Goal: Task Accomplishment & Management: Use online tool/utility

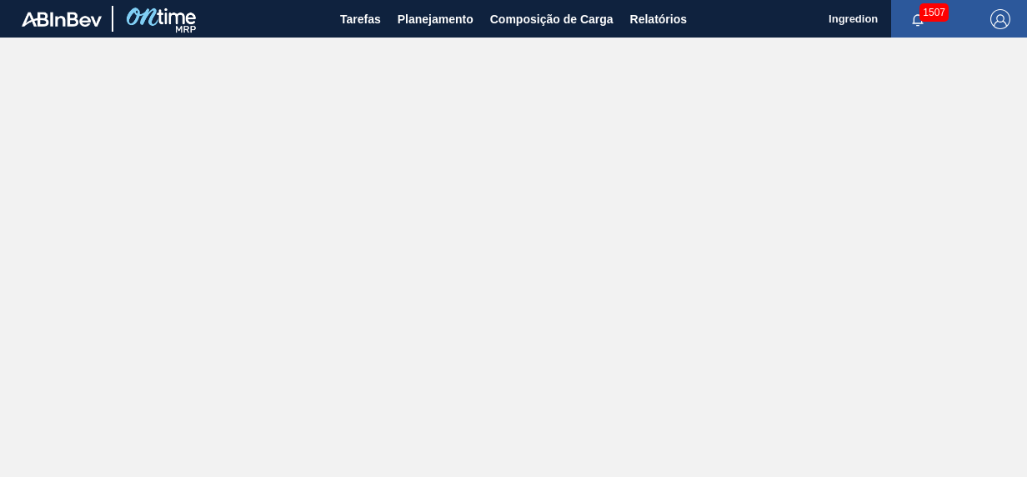
click at [432, 38] on main "Tarefas Planejamento Composição de Carga Relatórios Ingredion 1507 Marcar todas…" at bounding box center [513, 238] width 1027 height 477
click at [427, 25] on span "Planejamento" at bounding box center [436, 19] width 76 height 20
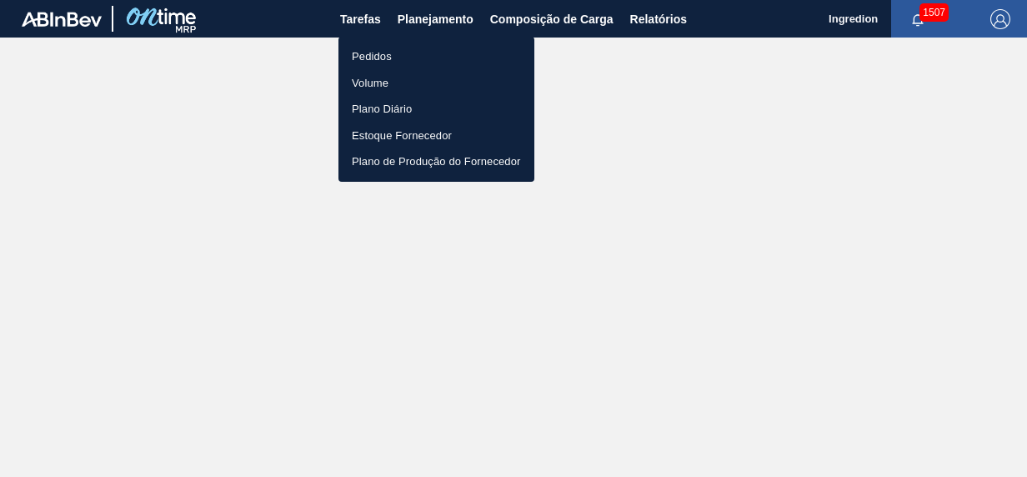
click at [419, 54] on li "Pedidos" at bounding box center [437, 56] width 196 height 27
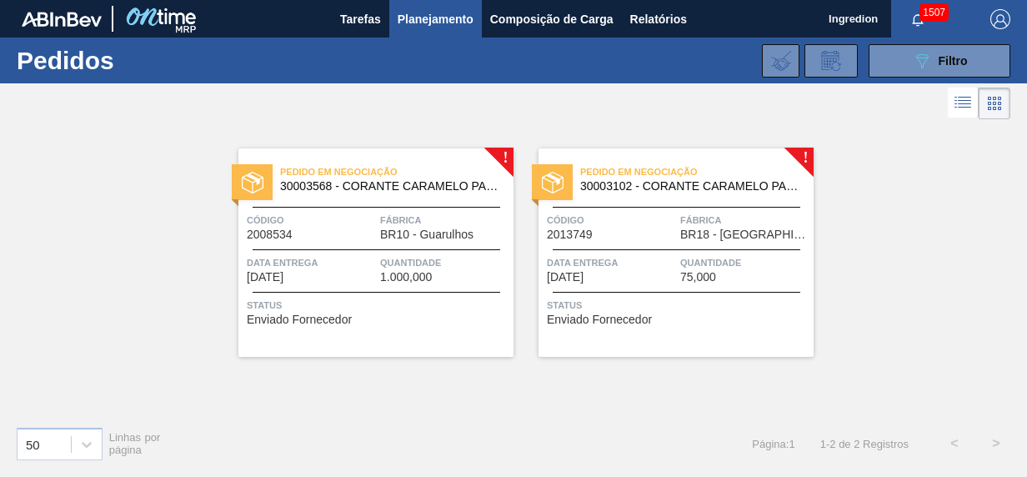
click at [403, 250] on div "Pedido em Negociação 30003568 - CORANTE CARAMELO PARA BLACK;IBC;CORANTE Código …" at bounding box center [375, 252] width 275 height 208
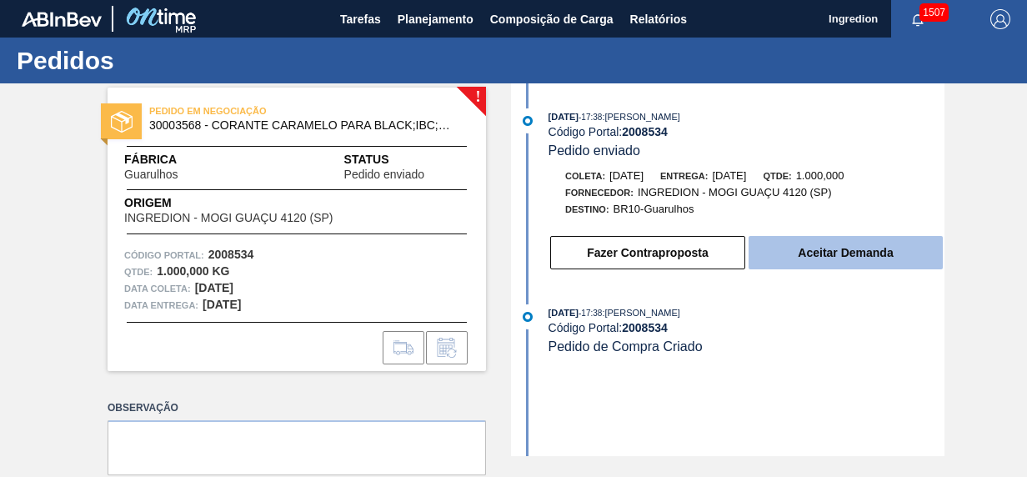
click at [849, 243] on button "Aceitar Demanda" at bounding box center [846, 252] width 194 height 33
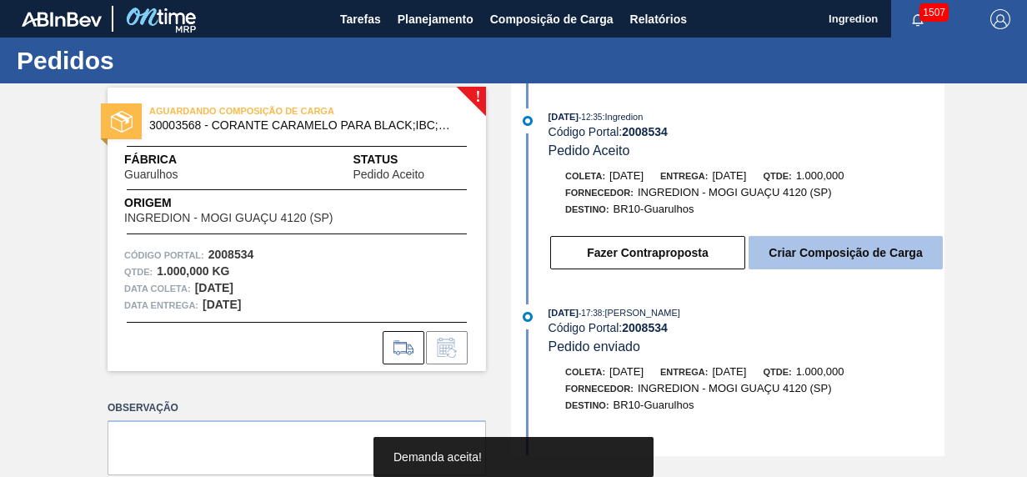
click at [842, 245] on button "Criar Composição de Carga" at bounding box center [846, 252] width 194 height 33
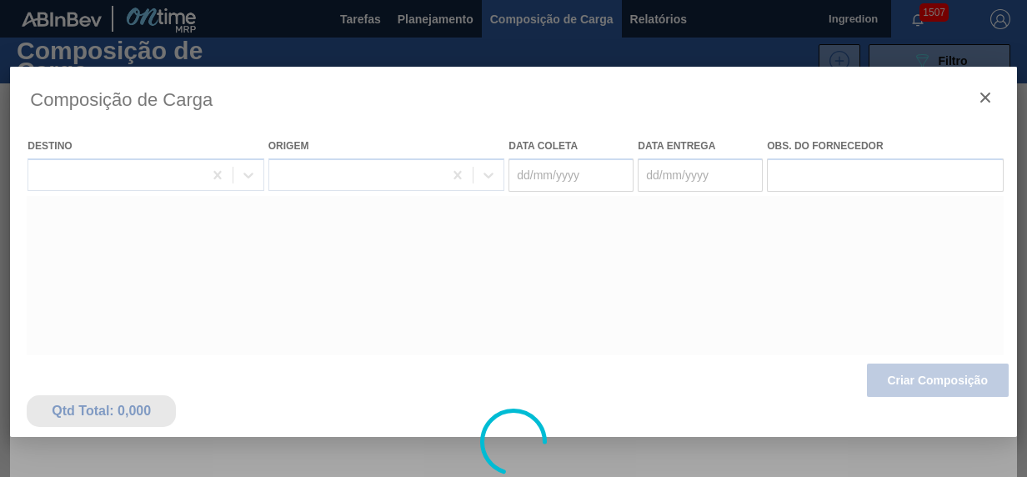
type coleta "[DATE]"
type entrega "[DATE]"
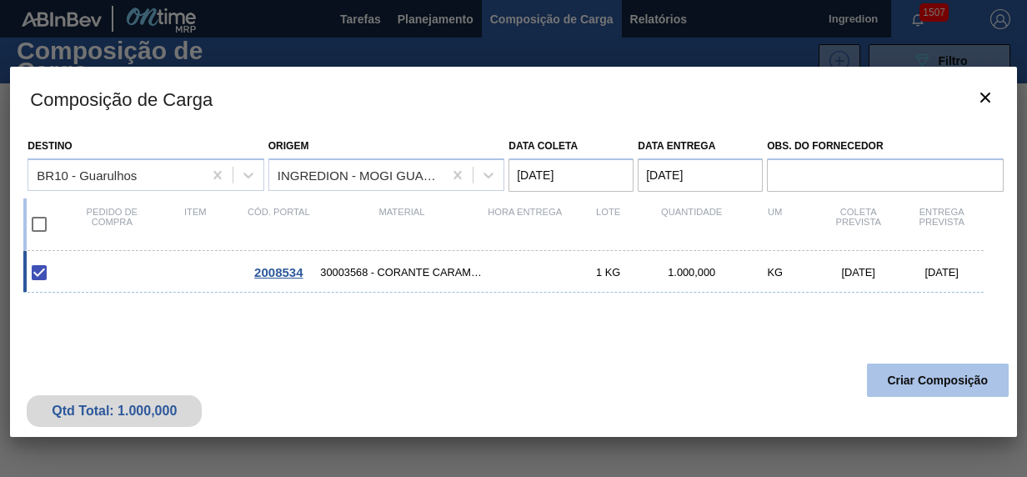
click at [912, 389] on button "Criar Composição" at bounding box center [938, 380] width 142 height 33
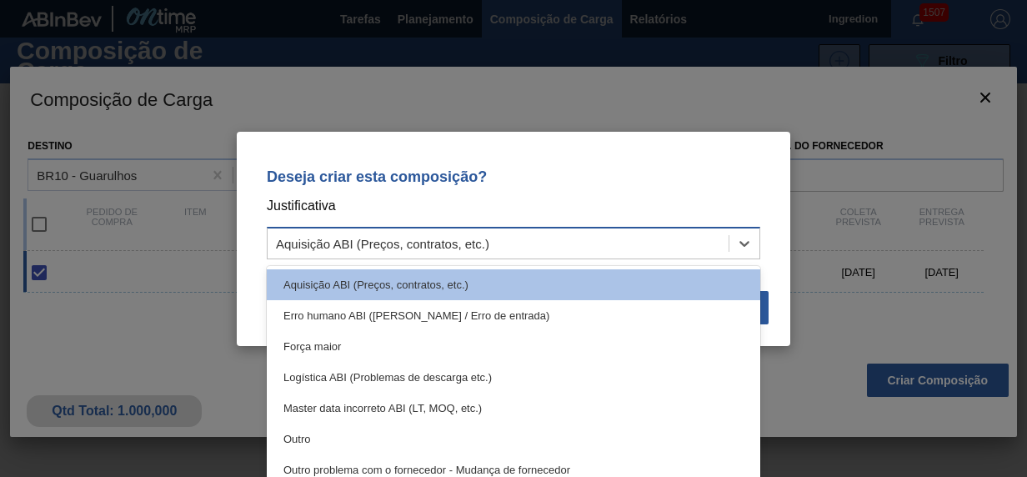
click at [615, 252] on div "Aquisição ABI (Preços, contratos, etc.)" at bounding box center [498, 243] width 461 height 24
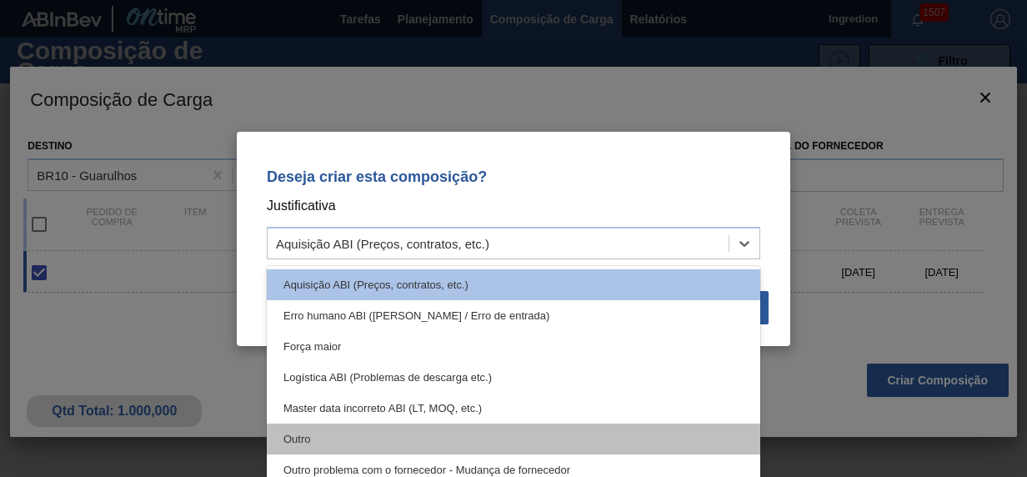
click at [443, 439] on div "Outro" at bounding box center [514, 439] width 494 height 31
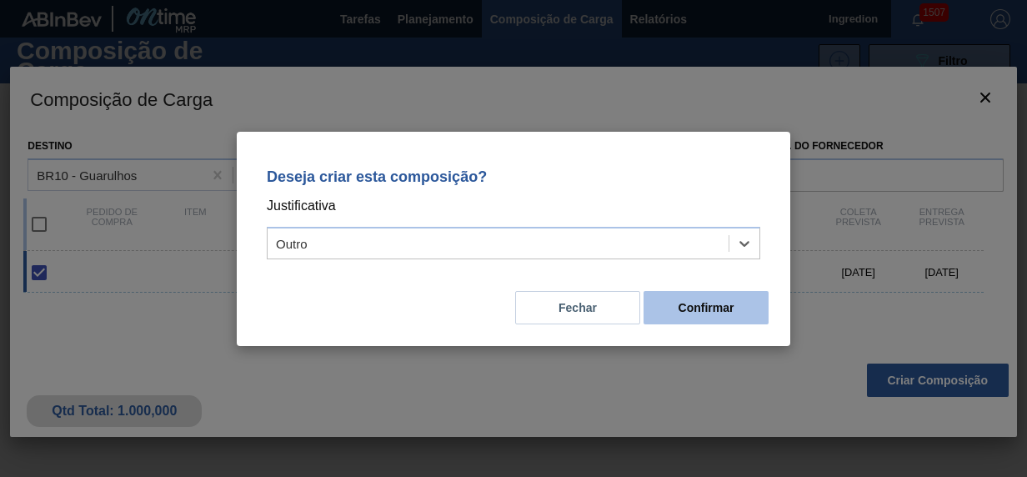
click at [675, 298] on button "Confirmar" at bounding box center [706, 307] width 125 height 33
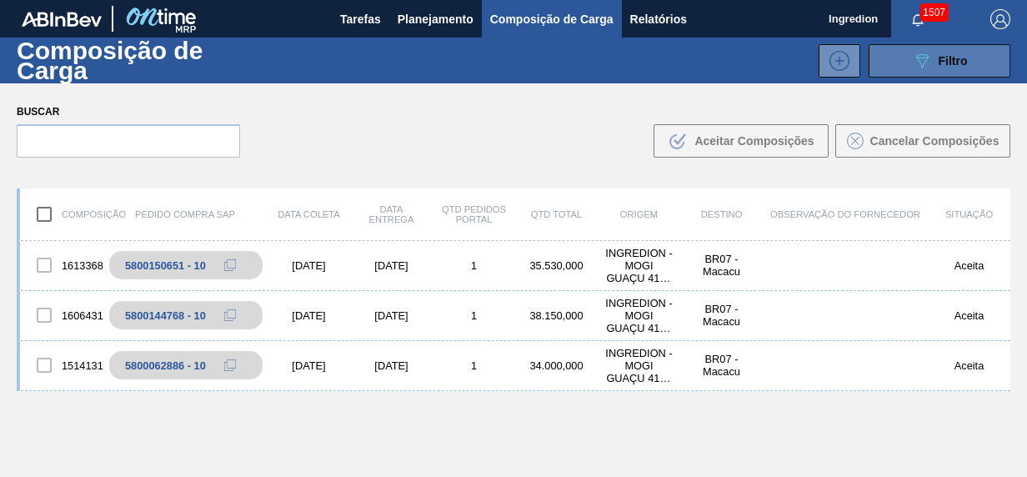
click at [946, 65] on span "Filtro" at bounding box center [953, 60] width 29 height 13
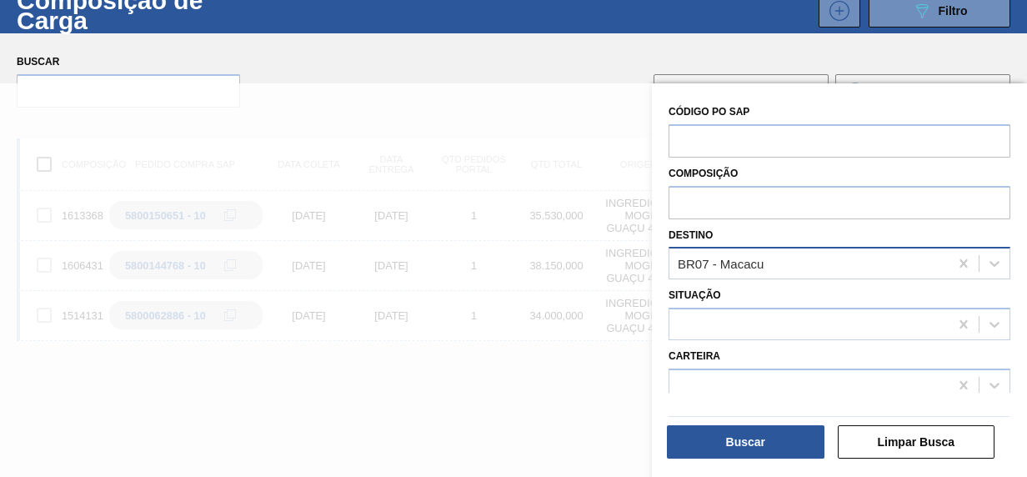
click at [889, 257] on div "BR07 - Macacu" at bounding box center [809, 264] width 279 height 24
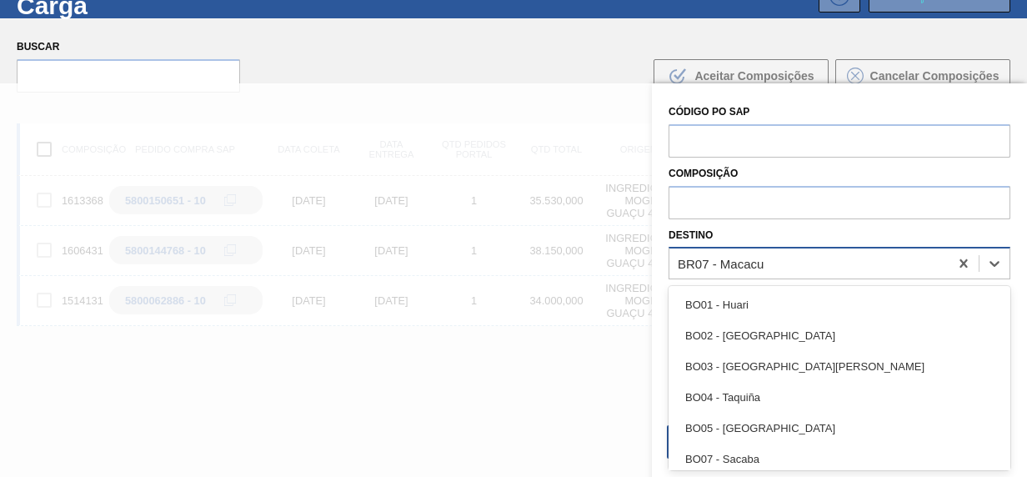
scroll to position [66, 0]
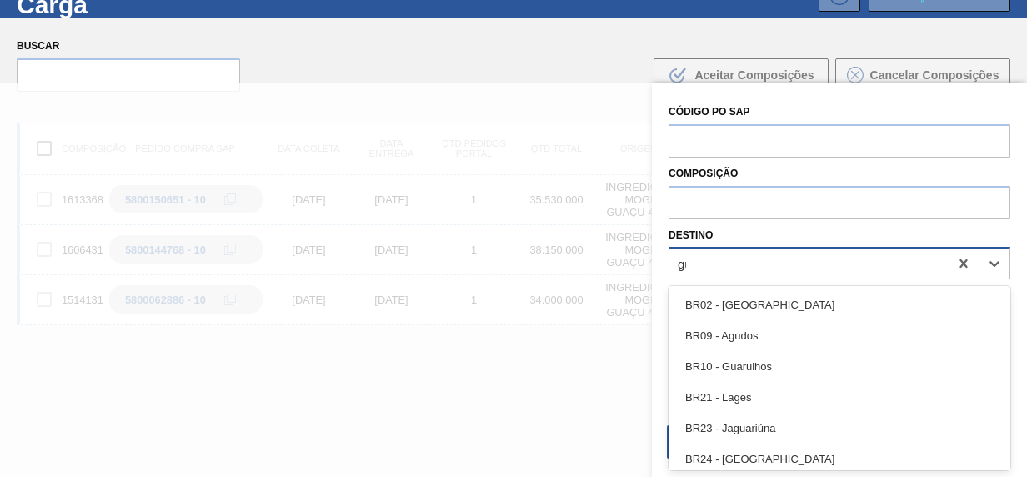
type input "gua"
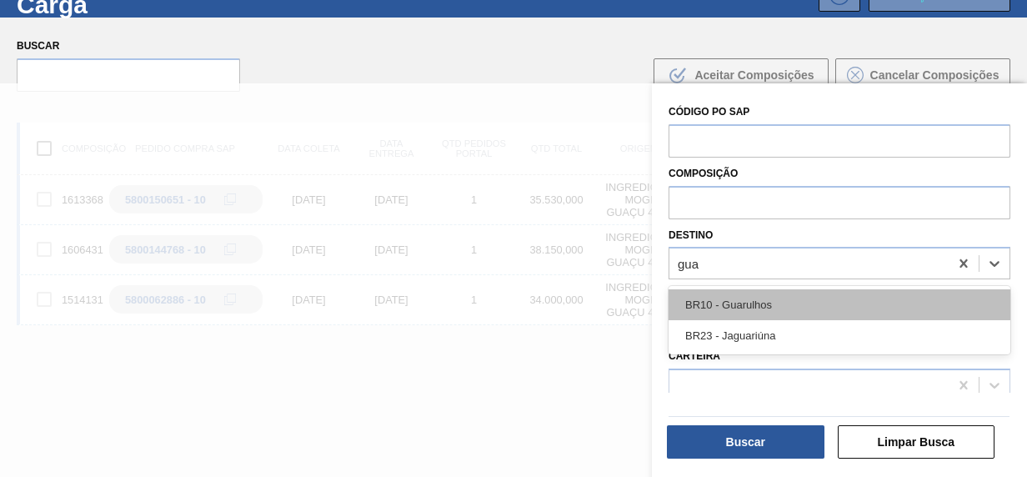
click at [845, 294] on div "BR10 - Guarulhos" at bounding box center [840, 304] width 342 height 31
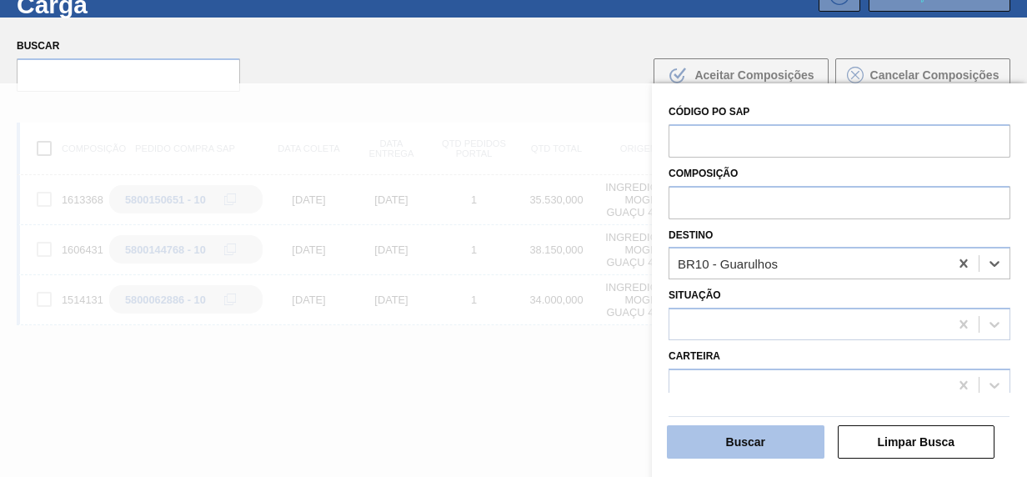
click at [792, 435] on button "Buscar" at bounding box center [746, 441] width 158 height 33
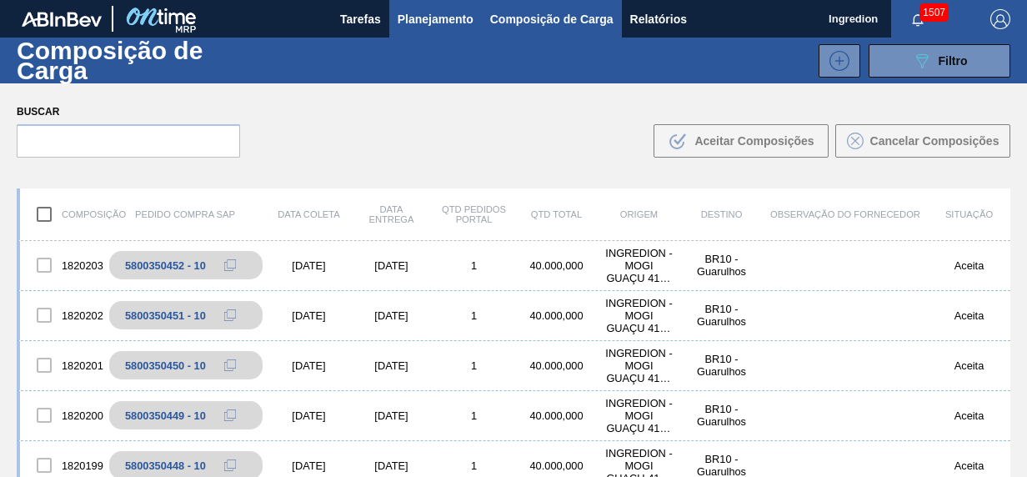
click at [442, 18] on span "Planejamento" at bounding box center [436, 19] width 76 height 20
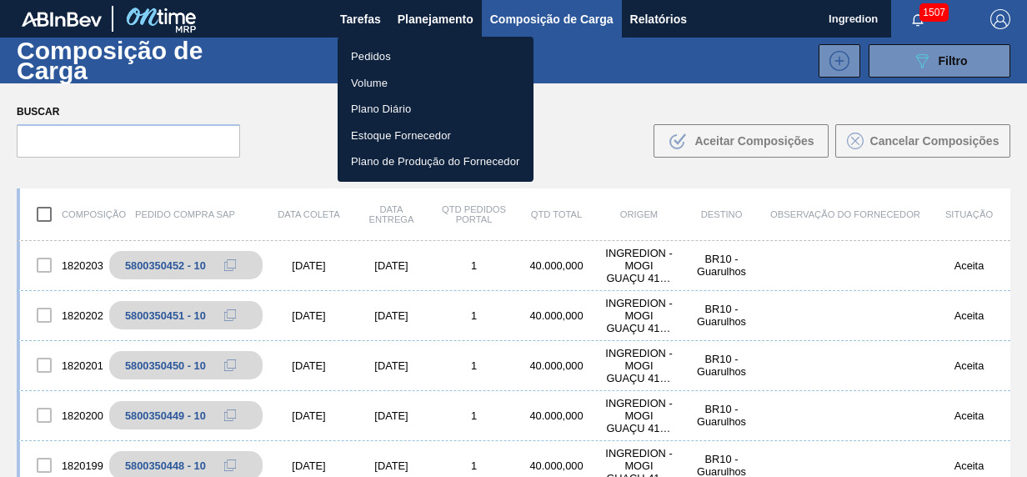
click at [434, 53] on li "Pedidos" at bounding box center [436, 56] width 196 height 27
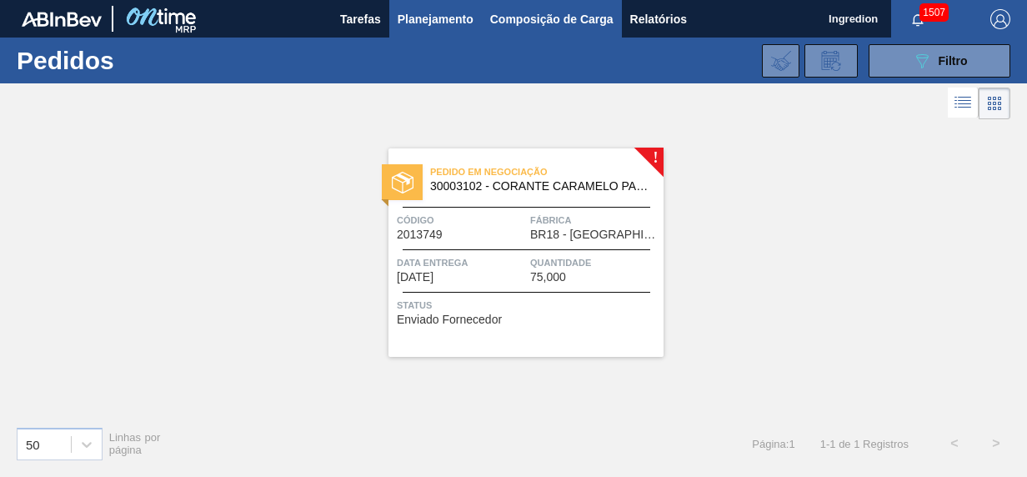
click at [510, 7] on button "Composição de Carga" at bounding box center [552, 19] width 140 height 38
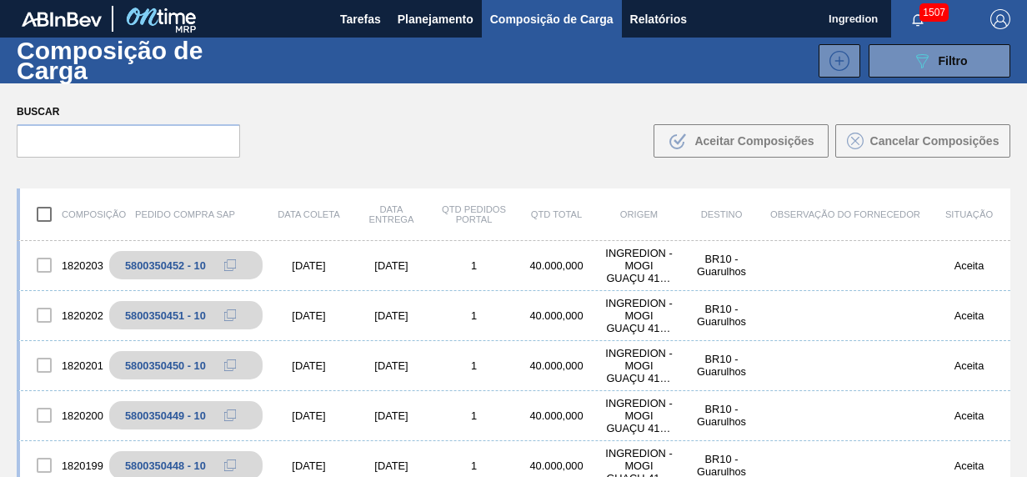
drag, startPoint x: 1004, startPoint y: 248, endPoint x: 1007, endPoint y: 257, distance: 9.8
click at [1007, 257] on div "1820203 5800350452 - 10 26/08/2025 29/08/2025 1 40.000,000 INGREDION - MOGI GUA…" at bounding box center [514, 398] width 994 height 314
drag, startPoint x: 1011, startPoint y: 255, endPoint x: 1011, endPoint y: 270, distance: 15.0
click at [1011, 273] on div "Composição Pedido Compra SAP Data coleta Data entrega Qtd Pedidos Portal Qtd To…" at bounding box center [513, 385] width 1027 height 423
click at [912, 64] on icon "089F7B8B-B2A5-4AFE-B5C0-19BA573D28AC" at bounding box center [922, 61] width 20 height 20
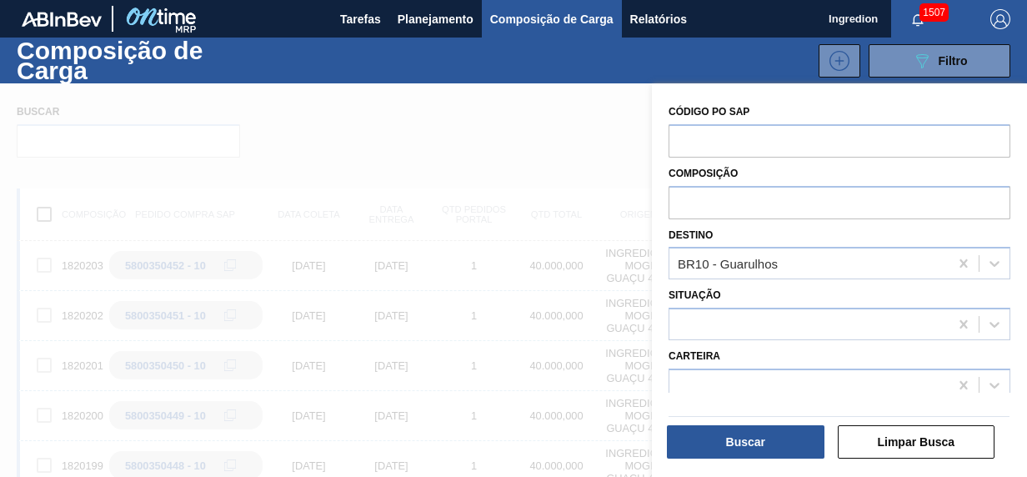
click at [590, 91] on div at bounding box center [513, 321] width 1027 height 477
click at [557, 178] on div at bounding box center [513, 321] width 1027 height 477
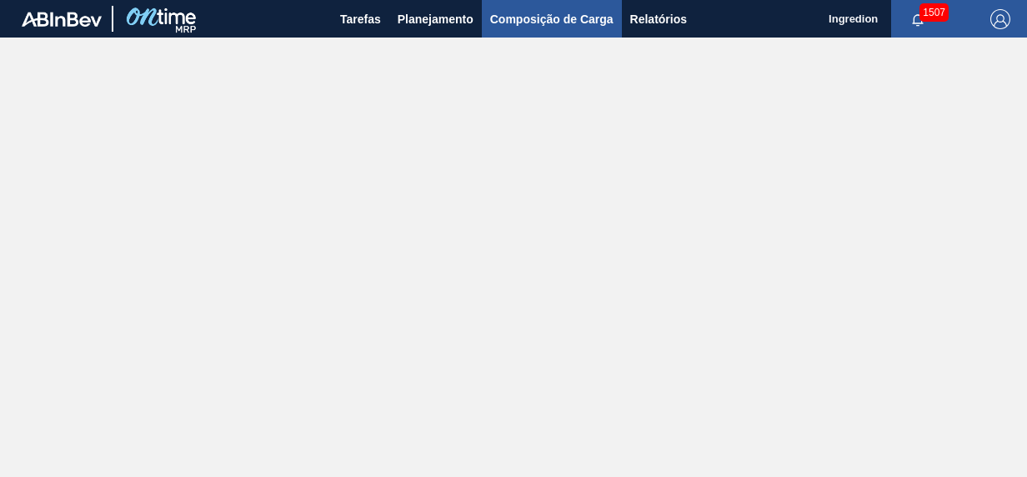
click at [558, 20] on span "Composição de Carga" at bounding box center [551, 19] width 123 height 20
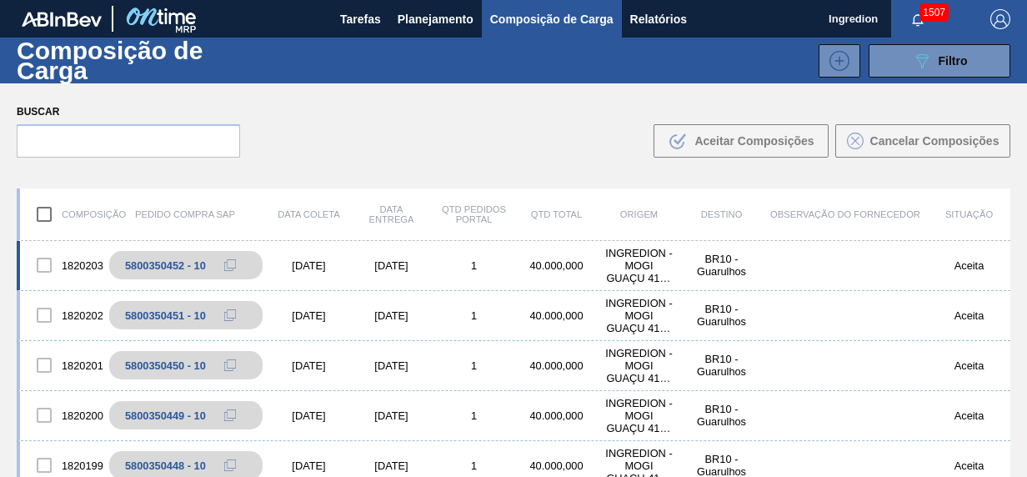
click at [957, 257] on div "1820203 5800350452 - 10 26/08/2025 29/08/2025 1 40.000,000 INGREDION - MOGI GUA…" at bounding box center [514, 266] width 994 height 50
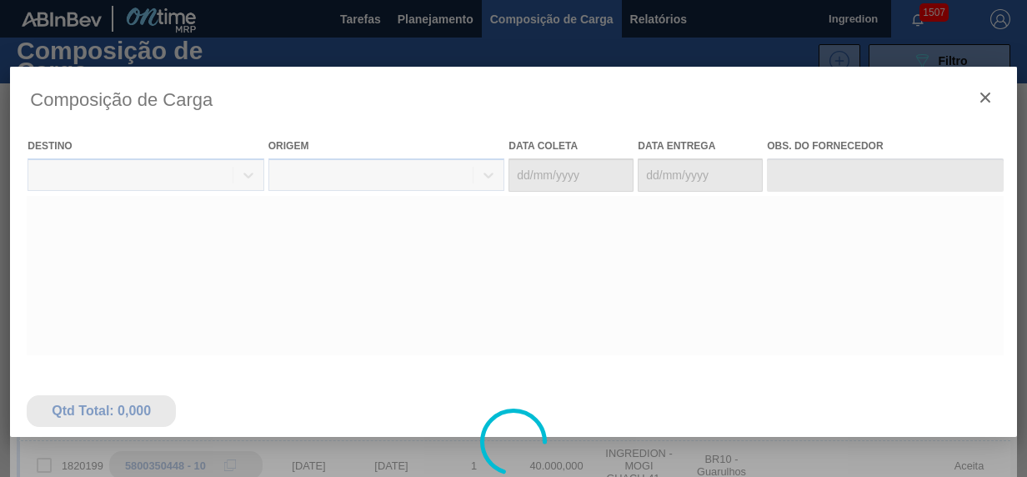
type coleta "26/08/2025"
type entrega "29/08/2025"
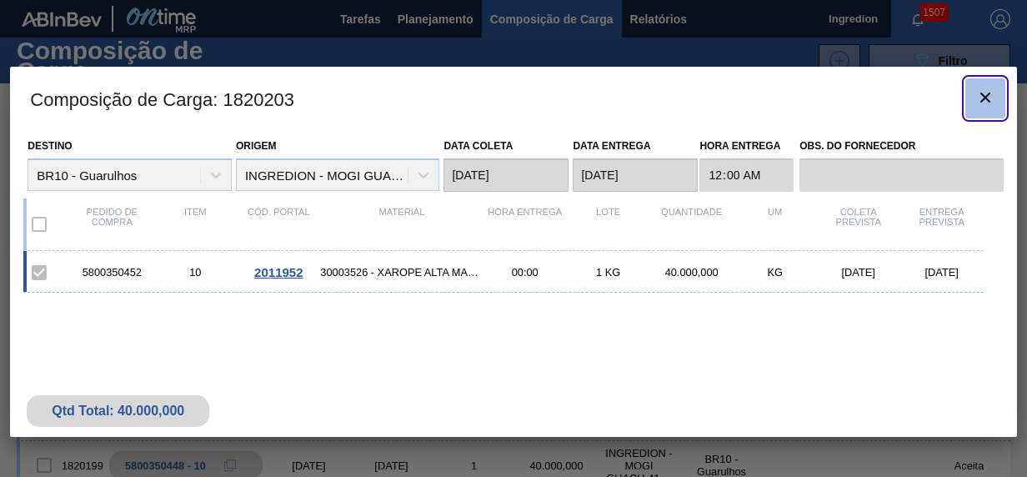
click at [981, 88] on icon "botão de ícone" at bounding box center [986, 98] width 20 height 20
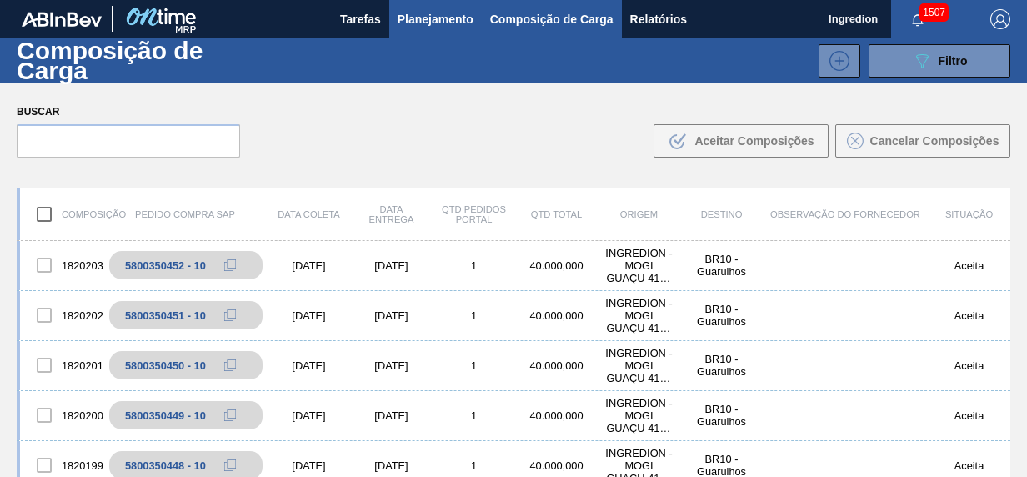
click at [415, 19] on span "Planejamento" at bounding box center [436, 19] width 76 height 20
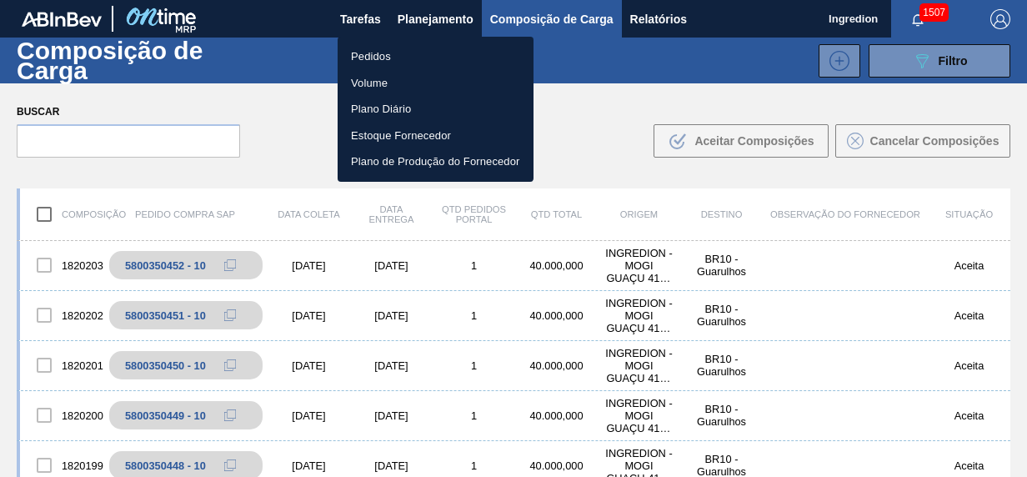
click at [395, 55] on li "Pedidos" at bounding box center [436, 56] width 196 height 27
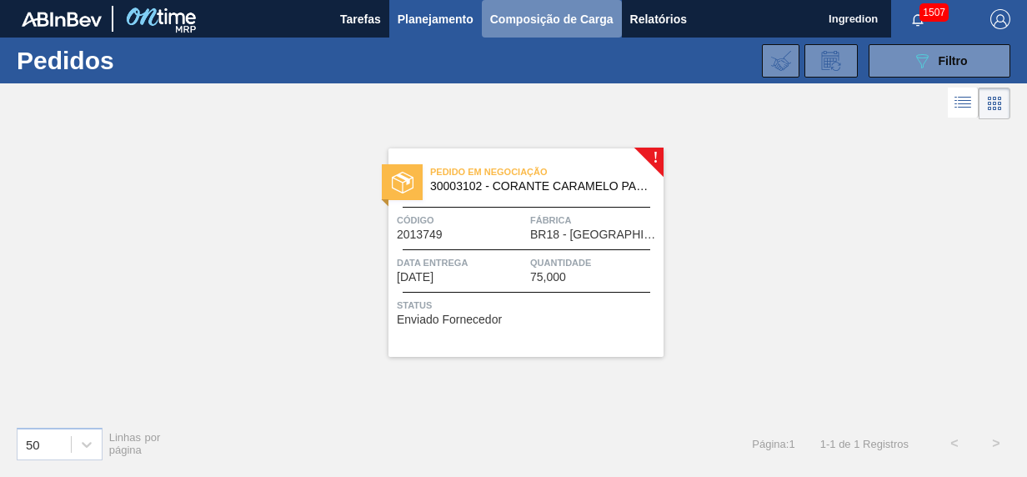
click at [509, 30] on button "Composição de Carga" at bounding box center [552, 19] width 140 height 38
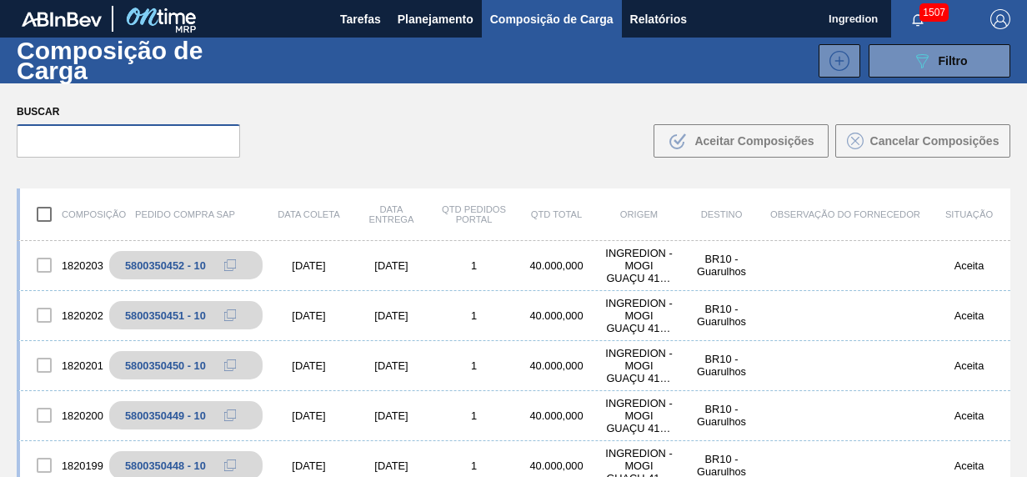
click at [156, 151] on input "text" at bounding box center [128, 140] width 223 height 33
click at [920, 61] on icon "089F7B8B-B2A5-4AFE-B5C0-19BA573D28AC" at bounding box center [922, 61] width 20 height 20
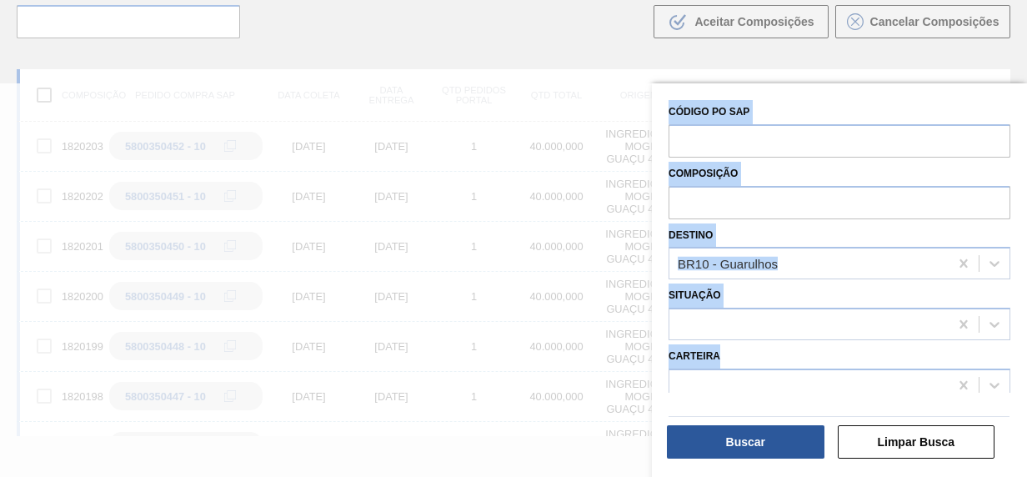
scroll to position [96, 0]
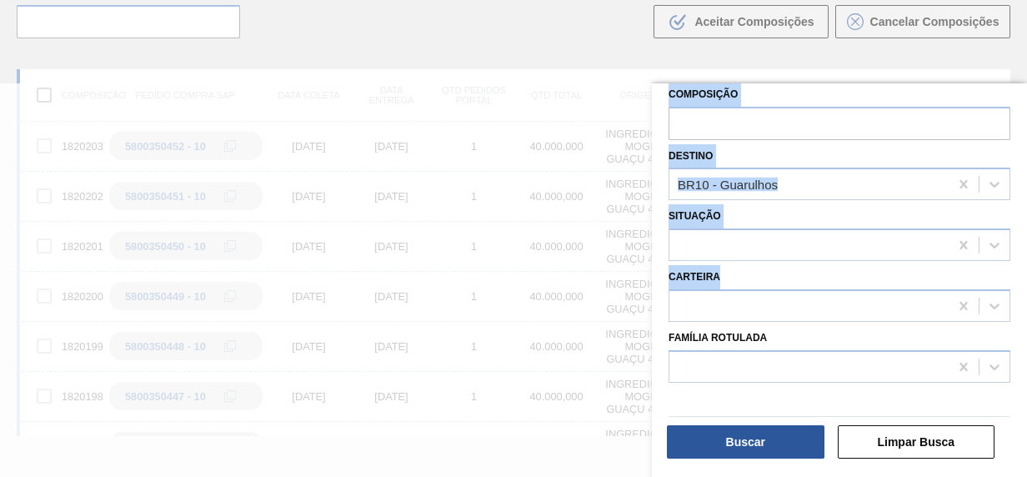
drag, startPoint x: 1021, startPoint y: 355, endPoint x: 1019, endPoint y: 477, distance: 121.8
click at [1019, 0] on html "Tarefas Planejamento Composição de Carga Relatórios Ingredion 1507 Marcar todas…" at bounding box center [513, 0] width 1027 height 0
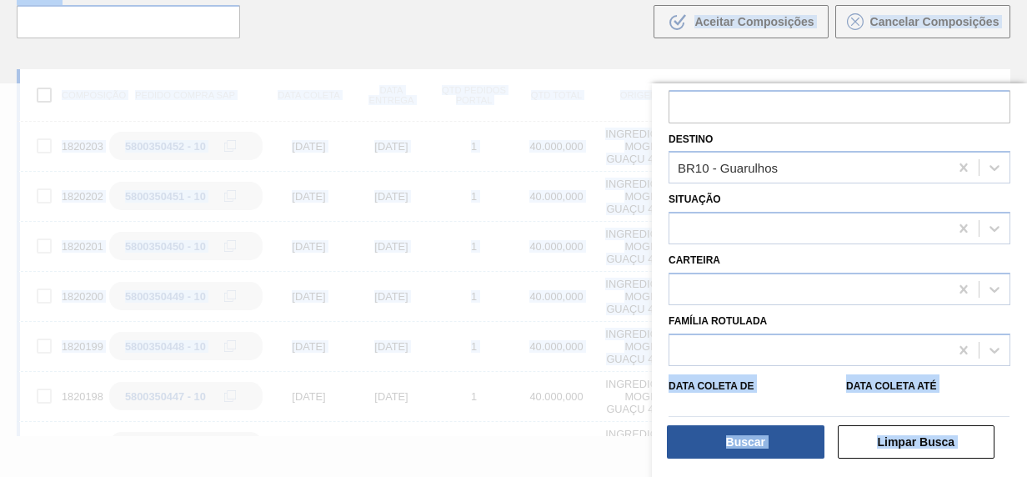
click at [1026, 364] on main "Tarefas Planejamento Composição de Carga Relatórios Ingredion 1507 Marcar todas…" at bounding box center [513, 238] width 1027 height 477
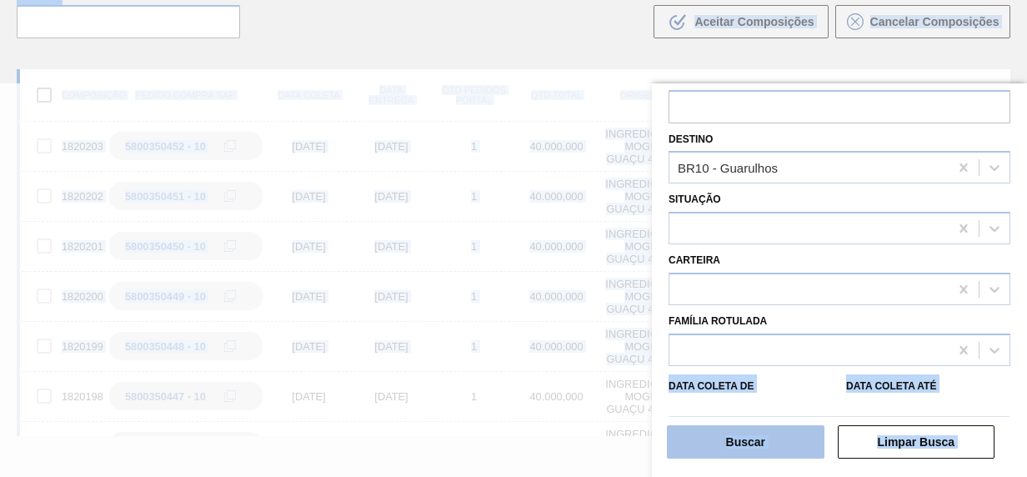
click at [776, 453] on button "Buscar" at bounding box center [746, 441] width 158 height 33
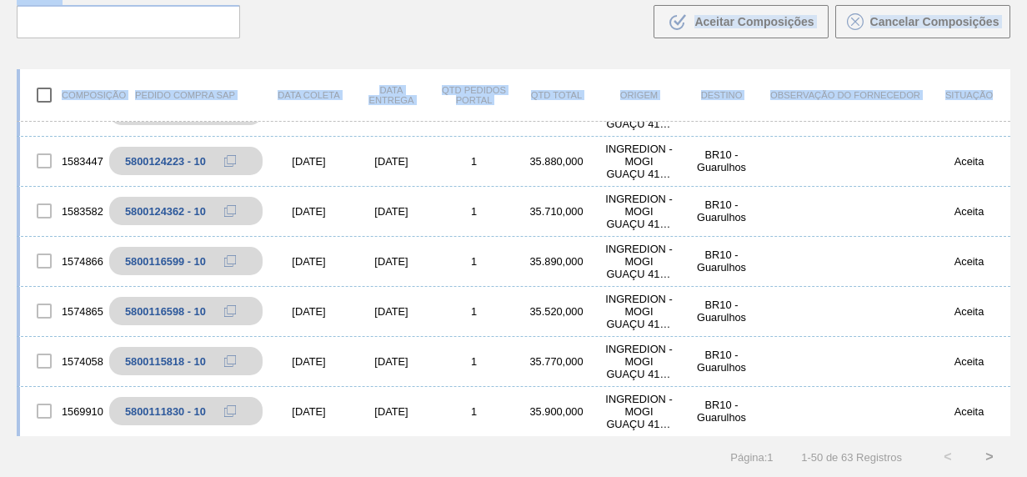
scroll to position [0, 0]
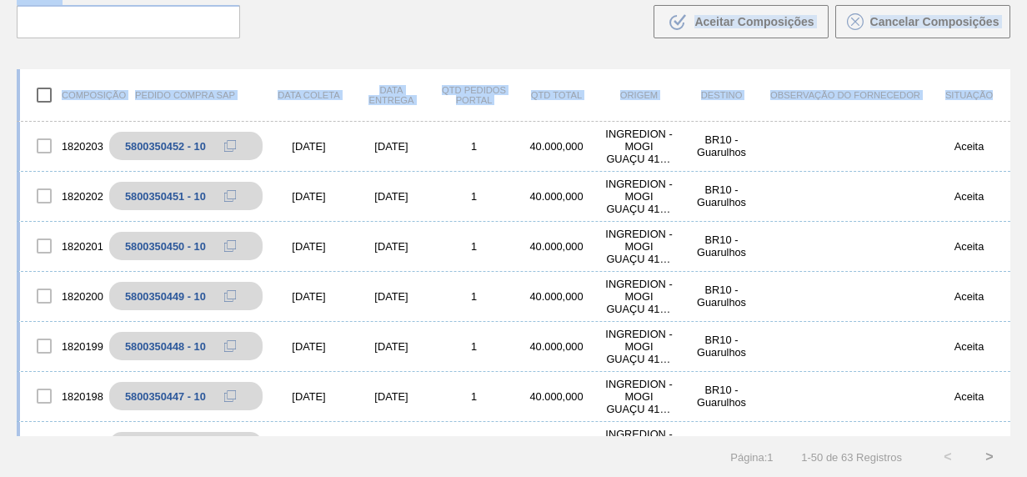
click at [898, 93] on div "Observação do Fornecedor" at bounding box center [845, 95] width 165 height 10
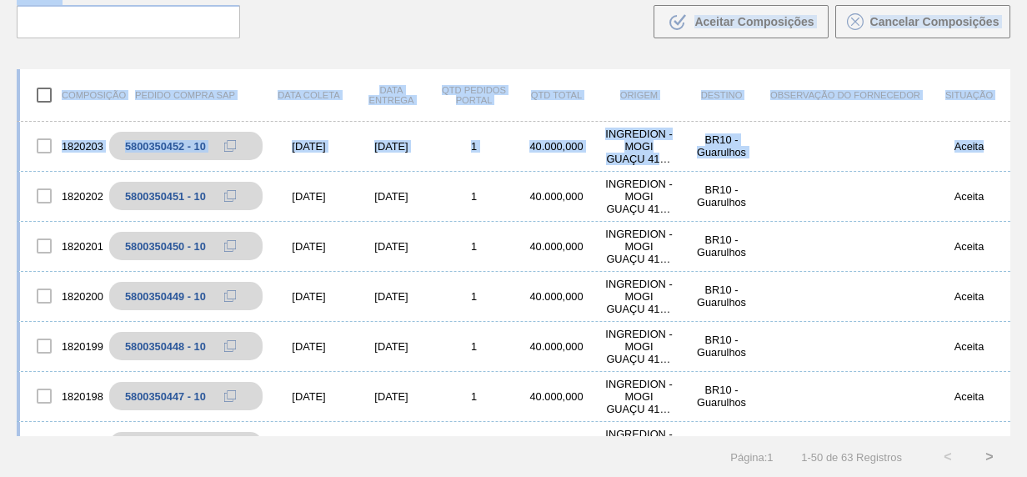
drag, startPoint x: 1026, startPoint y: 150, endPoint x: 1029, endPoint y: 33, distance: 117.6
click at [1027, 0] on html "Tarefas Planejamento Composição de Carga Relatórios Ingredion 1507 Marcar todas…" at bounding box center [513, 0] width 1027 height 0
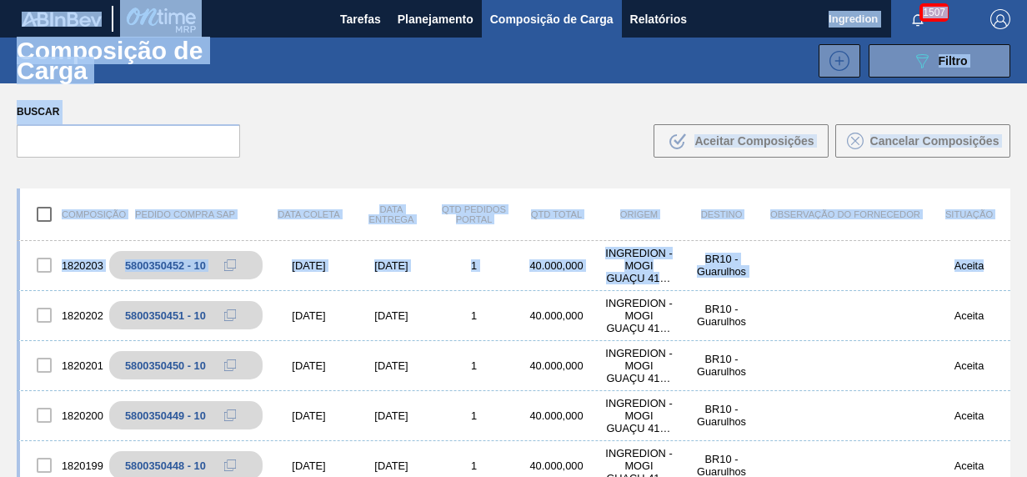
click at [969, 80] on div "Composição de Carga 089F7B8B-B2A5-4AFE-B5C0-19BA573D28AC Filtro" at bounding box center [513, 61] width 1027 height 46
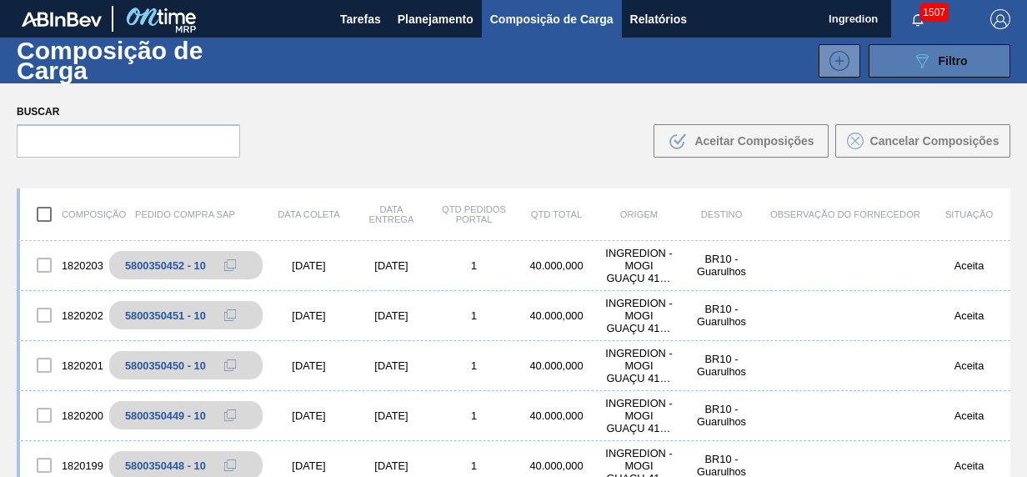
click at [962, 67] on div "089F7B8B-B2A5-4AFE-B5C0-19BA573D28AC Filtro" at bounding box center [940, 61] width 56 height 20
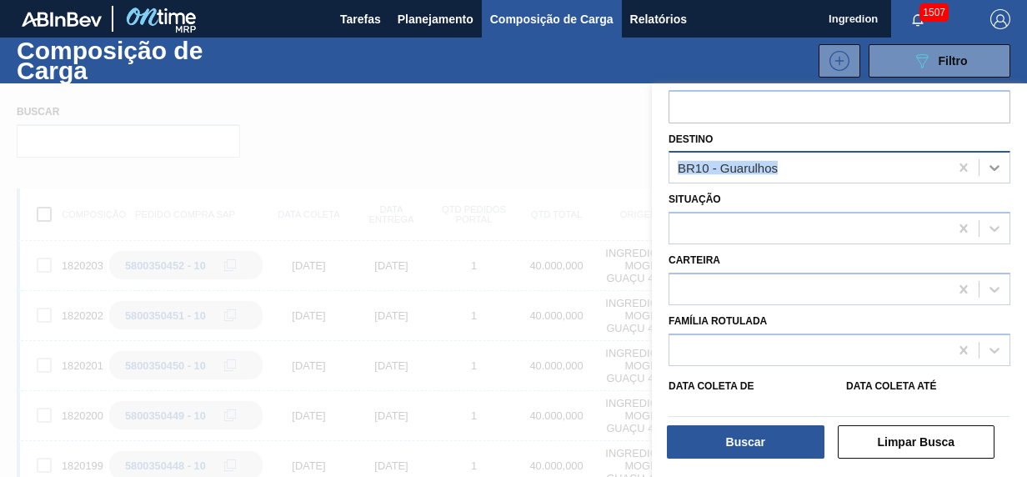
drag, startPoint x: 1007, startPoint y: 137, endPoint x: 1007, endPoint y: 158, distance: 21.7
click at [1007, 158] on div "Destino BR10 - Guarulhos" at bounding box center [840, 156] width 342 height 57
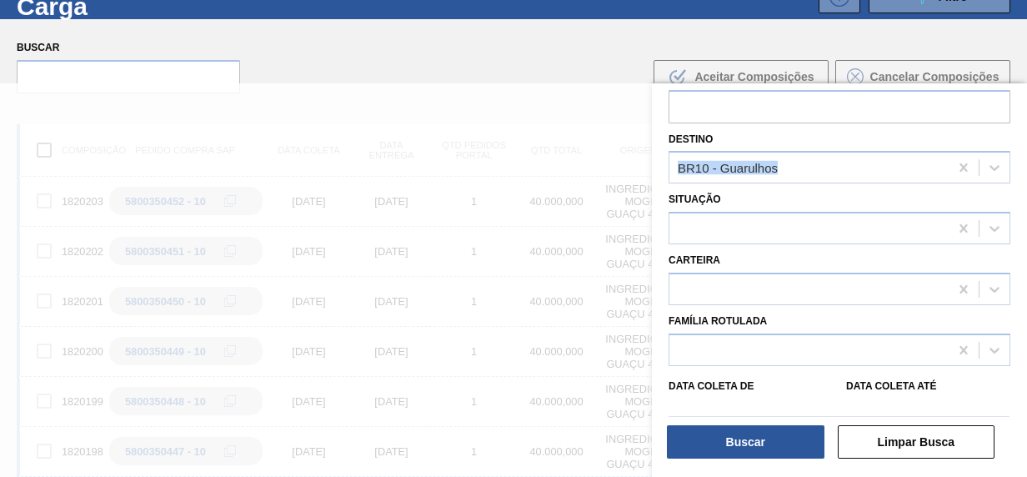
scroll to position [60, 0]
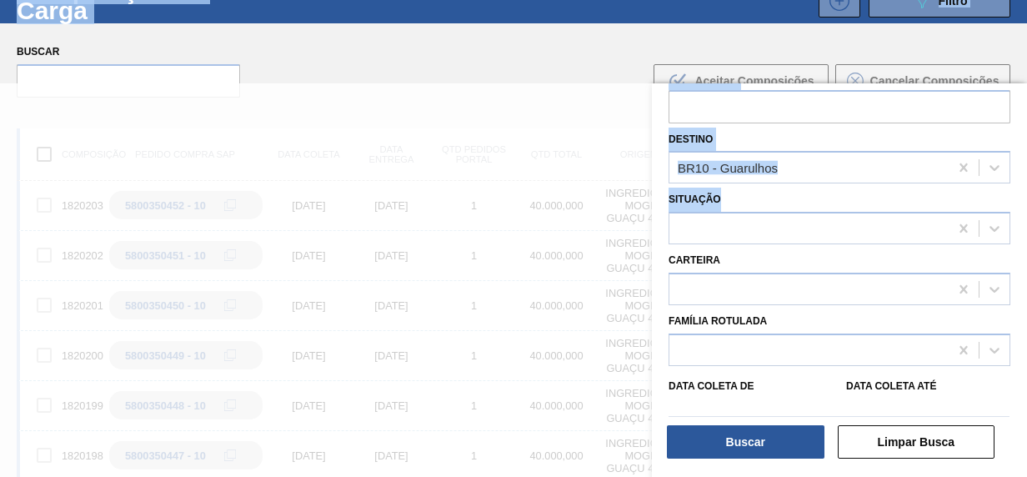
drag, startPoint x: 1023, startPoint y: 198, endPoint x: 1027, endPoint y: 188, distance: 11.3
click at [1027, 186] on main "Tarefas Planejamento Composição de Carga Relatórios Ingredion 1507 Marcar todas…" at bounding box center [513, 238] width 1027 height 477
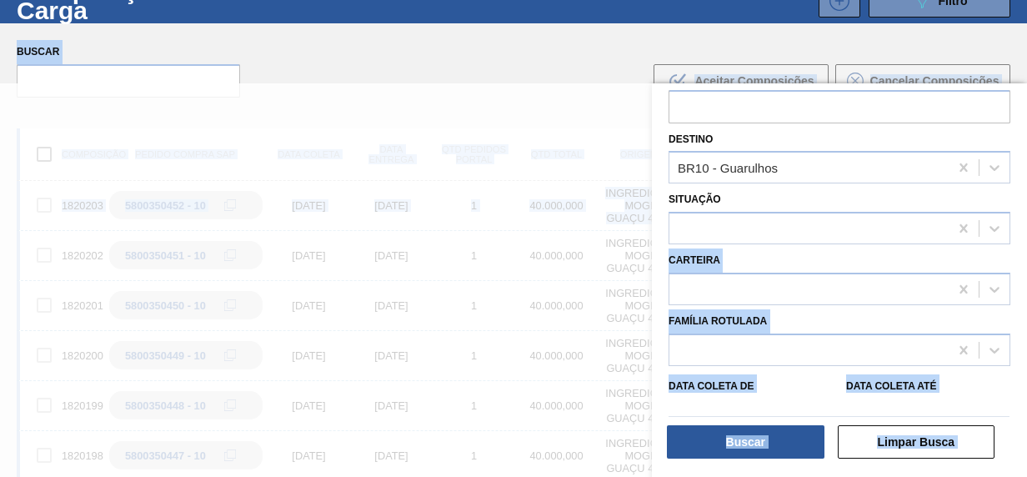
click at [900, 384] on label "Data coleta até" at bounding box center [891, 386] width 90 height 12
click at [900, 399] on até "Data coleta até" at bounding box center [928, 415] width 164 height 33
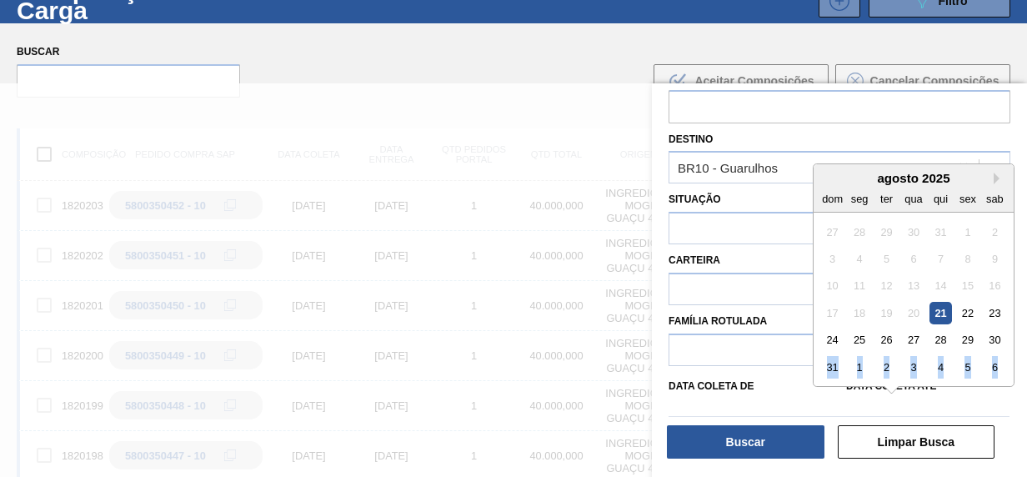
click at [900, 382] on div "agosto 2025 dom seg ter qua qui sex sab 27 28 29 30 31 1 2 3 4 5 6 7 8 9 10 11 …" at bounding box center [914, 275] width 200 height 222
drag, startPoint x: 900, startPoint y: 382, endPoint x: 720, endPoint y: 384, distance: 179.3
click at [720, 384] on label "Data coleta de" at bounding box center [711, 386] width 85 height 12
click at [720, 399] on de "Data coleta de" at bounding box center [751, 415] width 164 height 33
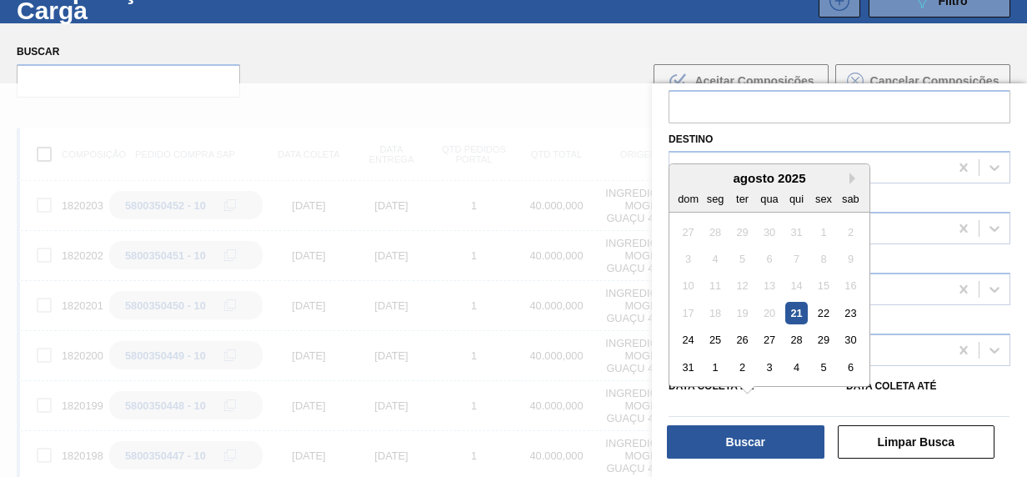
click at [804, 315] on div "21" at bounding box center [797, 313] width 23 height 23
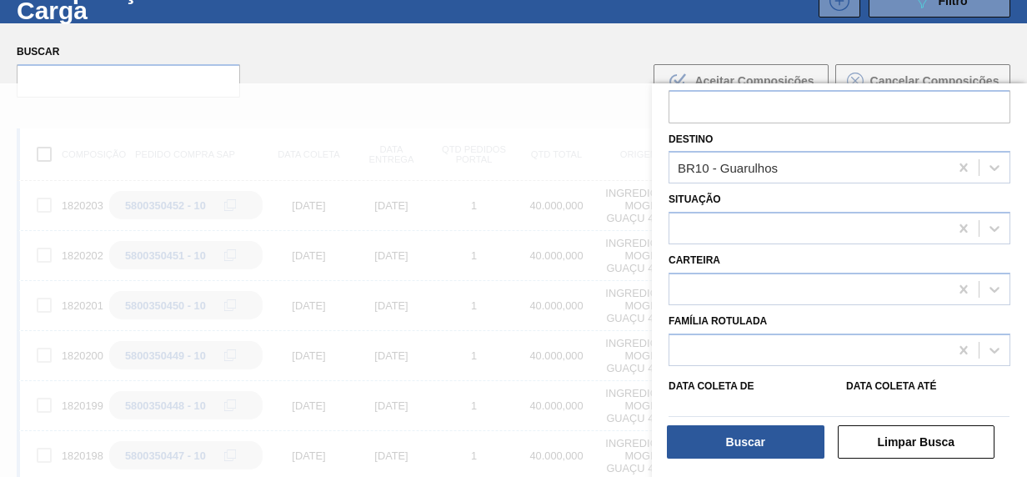
type de "[DATE]"
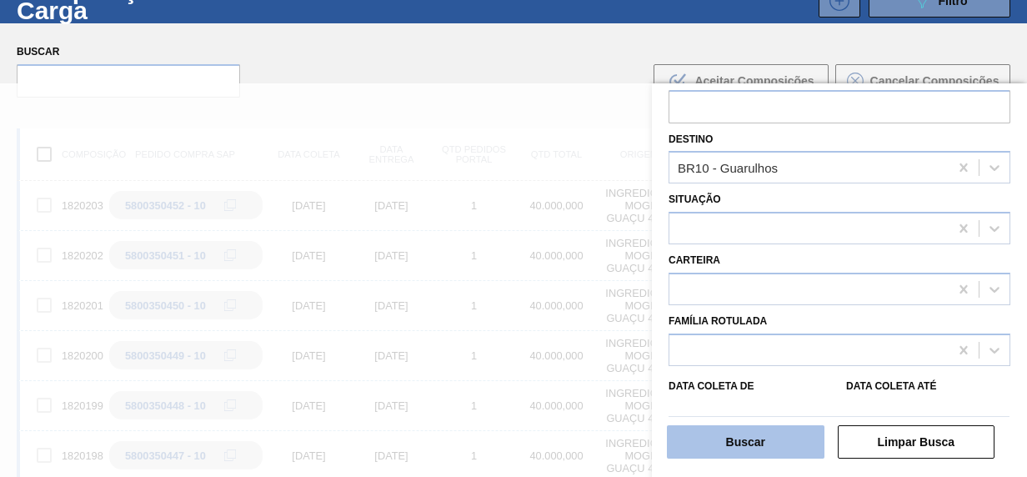
click at [756, 439] on button "Buscar" at bounding box center [746, 441] width 158 height 33
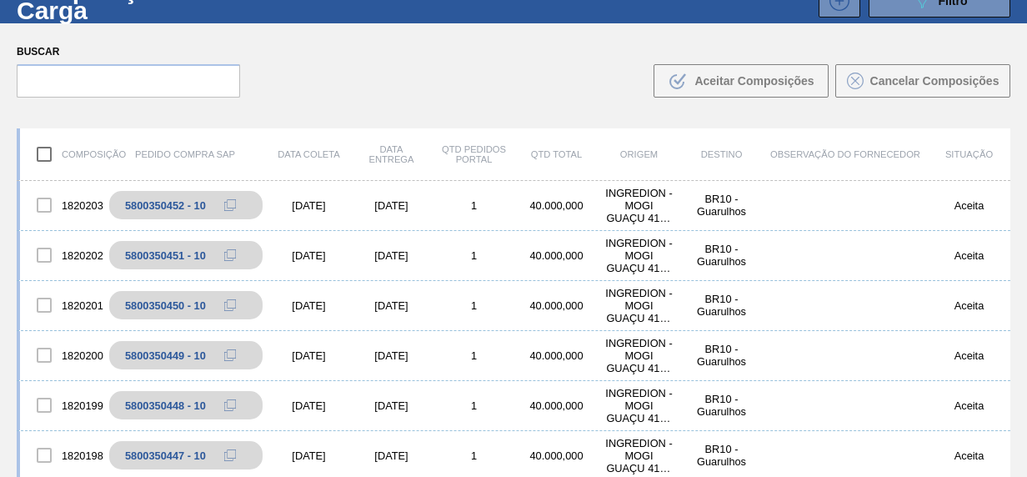
drag, startPoint x: 1022, startPoint y: 89, endPoint x: 1025, endPoint y: 75, distance: 14.4
click at [1025, 74] on main "Tarefas Planejamento Composição de Carga Relatórios Ingredion 1507 Marcar todas…" at bounding box center [513, 238] width 1027 height 477
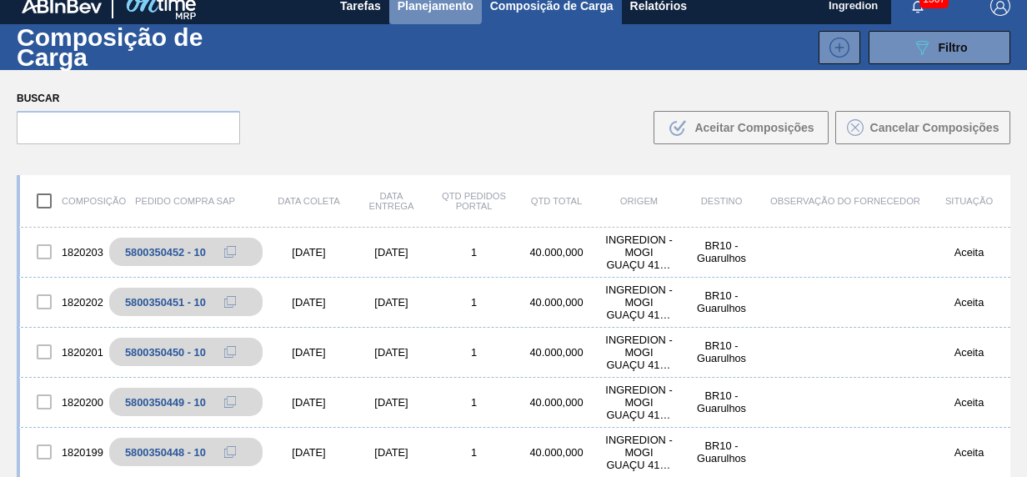
click at [399, 16] on button "Planejamento" at bounding box center [435, 6] width 93 height 38
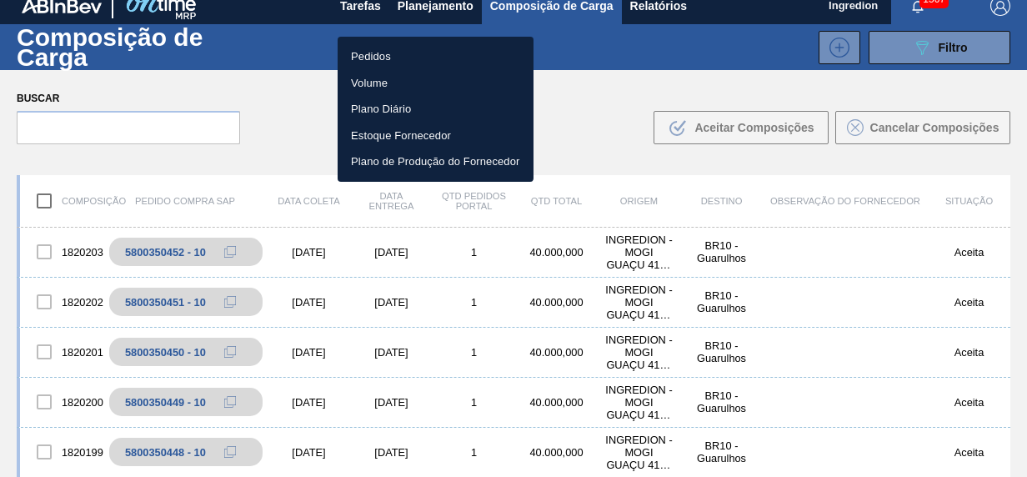
click at [396, 57] on li "Pedidos" at bounding box center [436, 56] width 196 height 27
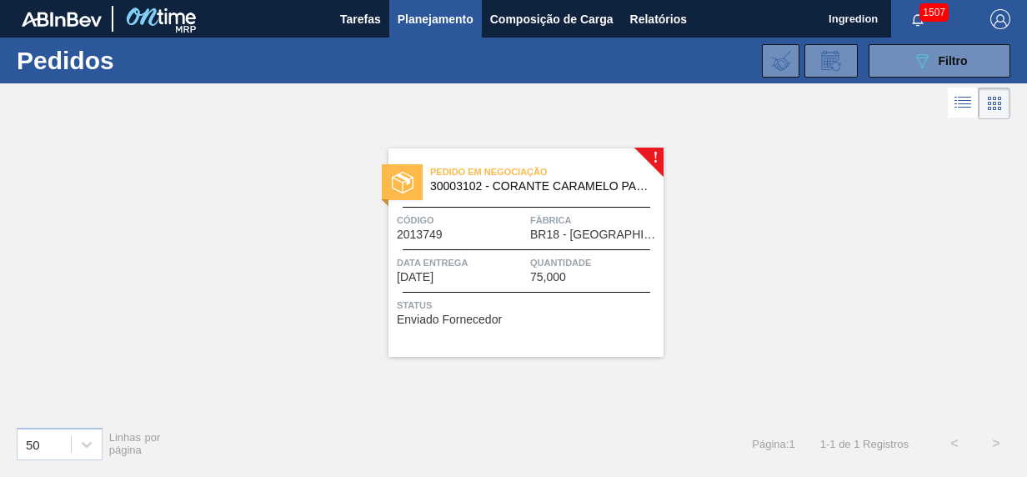
click at [515, 262] on span "Data entrega" at bounding box center [461, 262] width 129 height 17
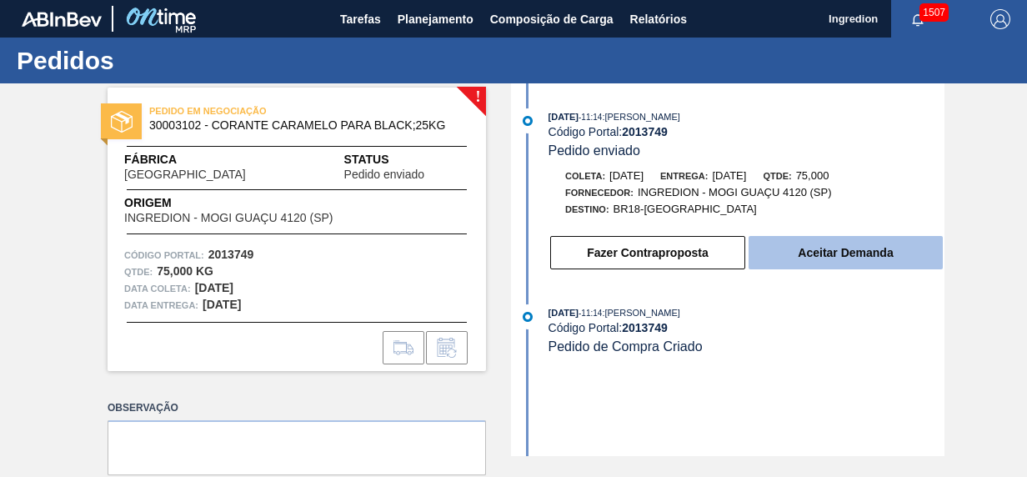
click at [855, 262] on button "Aceitar Demanda" at bounding box center [846, 252] width 194 height 33
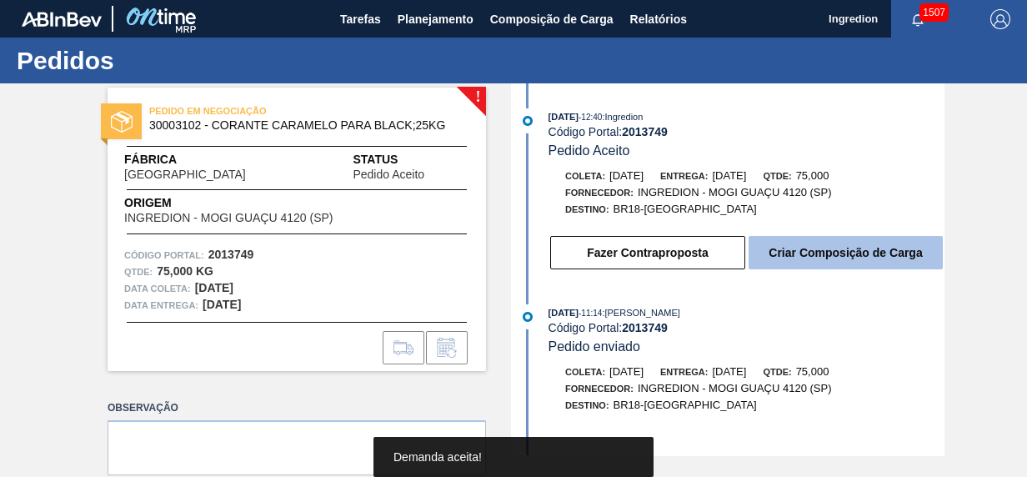
click at [889, 258] on button "Criar Composição de Carga" at bounding box center [846, 252] width 194 height 33
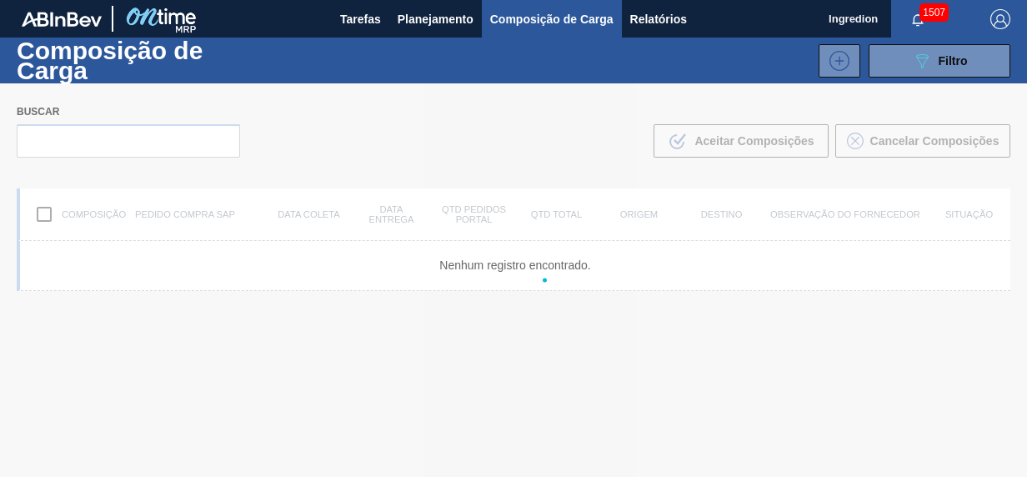
type de "[DATE]"
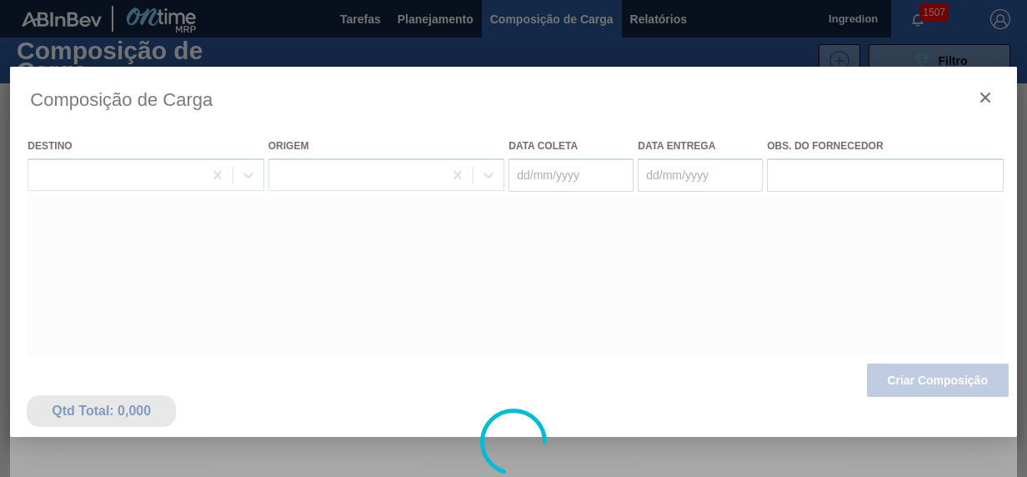
type coleta "[DATE]"
type entrega "[DATE]"
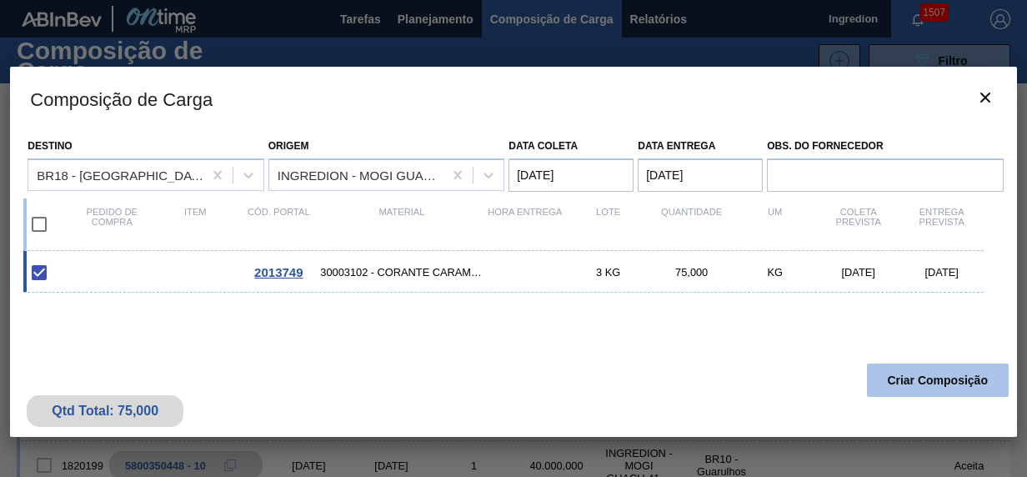
click at [991, 382] on button "Criar Composição" at bounding box center [938, 380] width 142 height 33
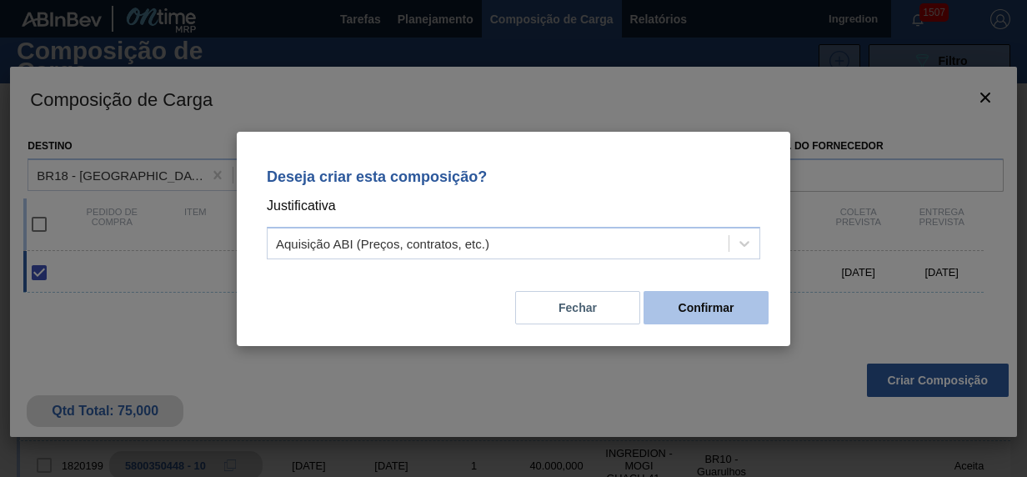
click at [670, 312] on button "Confirmar" at bounding box center [706, 307] width 125 height 33
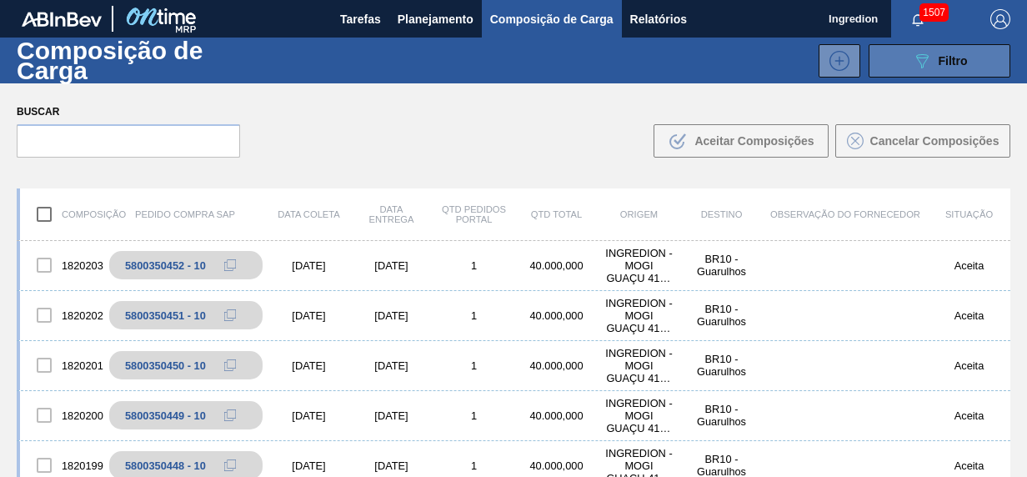
click at [939, 63] on span "Filtro" at bounding box center [953, 60] width 29 height 13
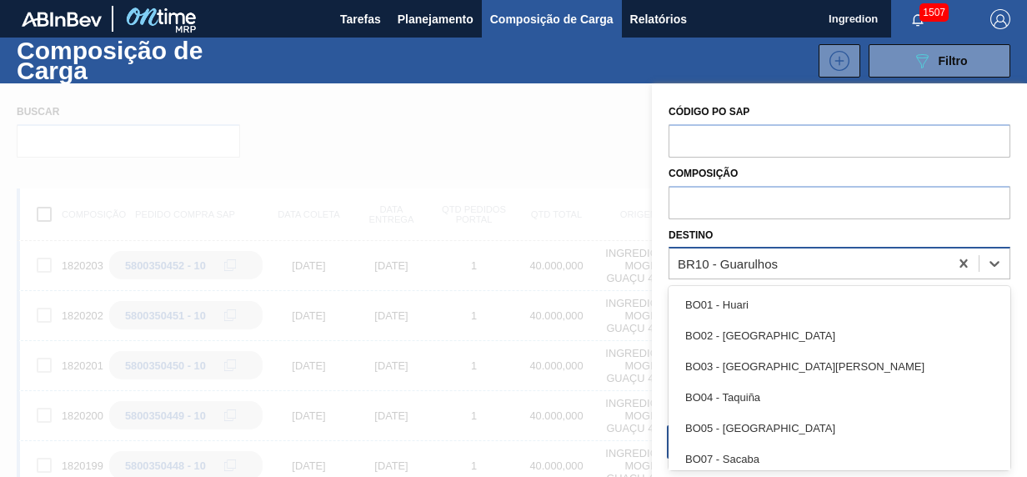
click at [816, 274] on div "BR10 - Guarulhos" at bounding box center [809, 264] width 279 height 24
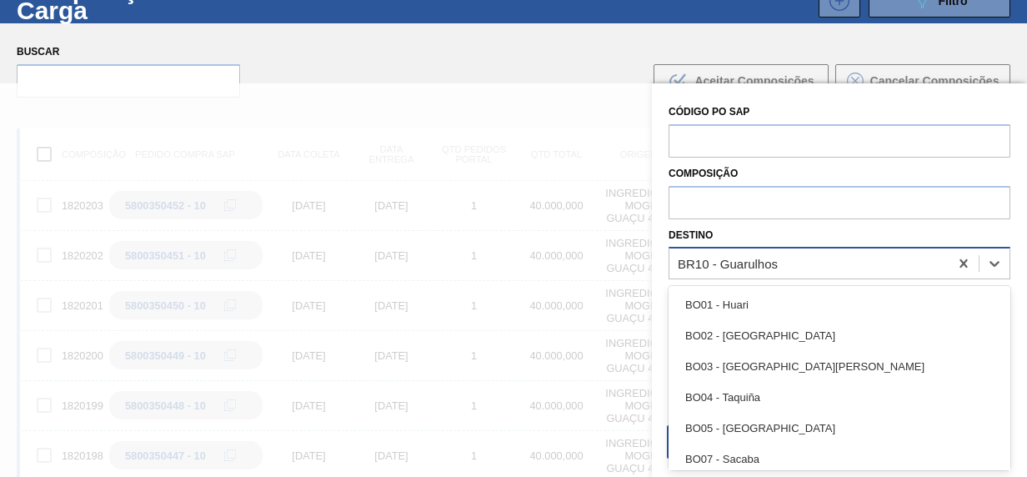
scroll to position [66, 0]
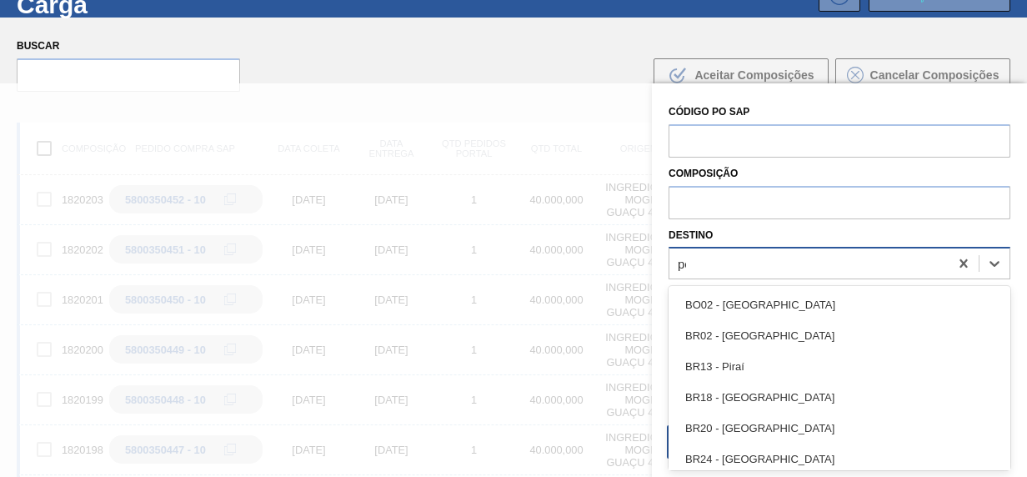
type input "per"
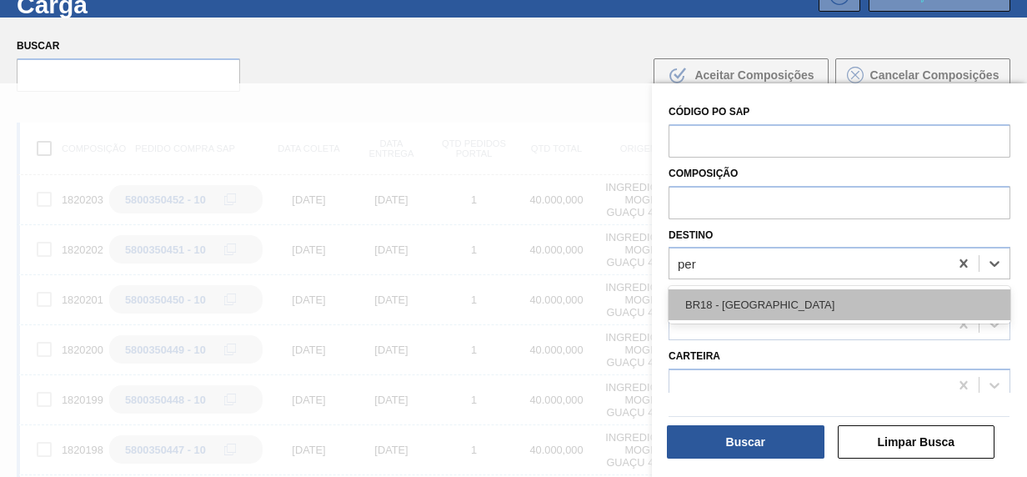
click at [811, 294] on div "BR18 - [GEOGRAPHIC_DATA]" at bounding box center [840, 304] width 342 height 31
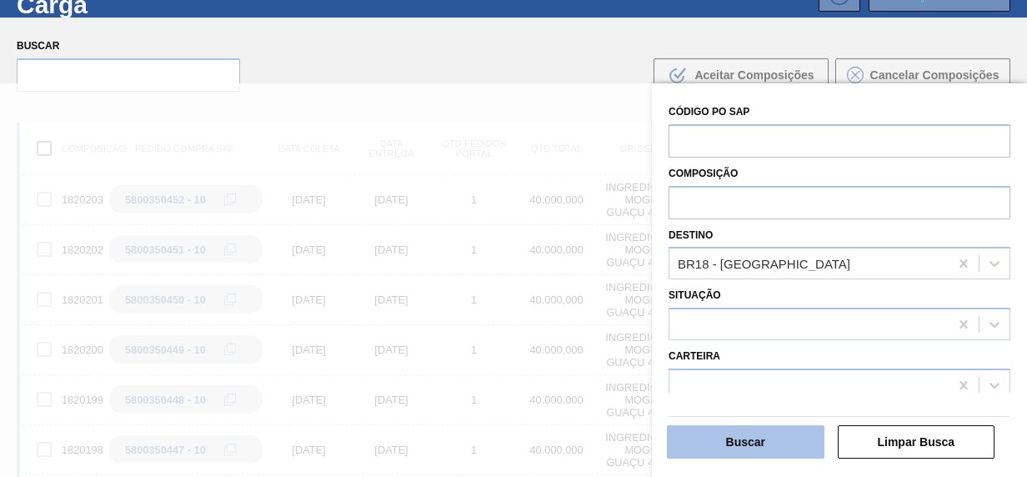
click at [757, 446] on button "Buscar" at bounding box center [746, 441] width 158 height 33
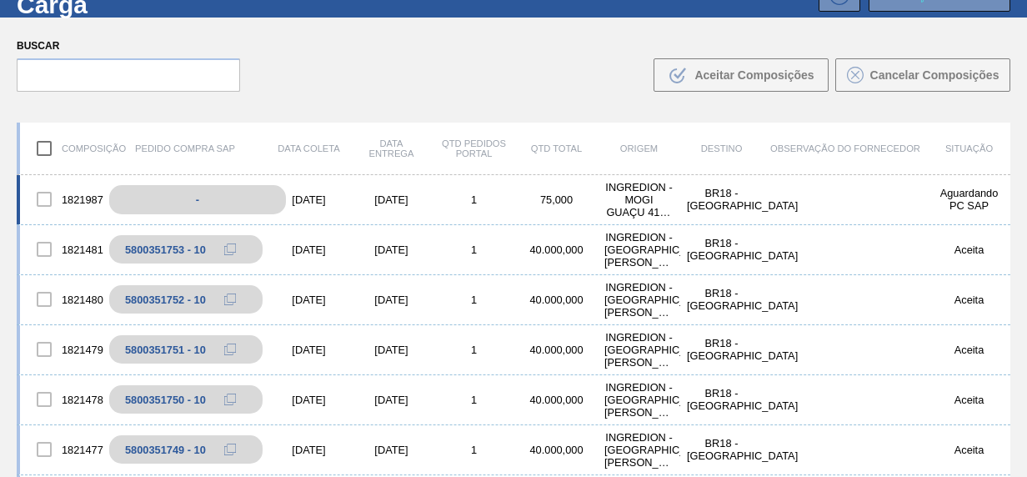
click at [212, 202] on div "-" at bounding box center [197, 199] width 177 height 29
click at [178, 200] on div "-" at bounding box center [197, 199] width 177 height 29
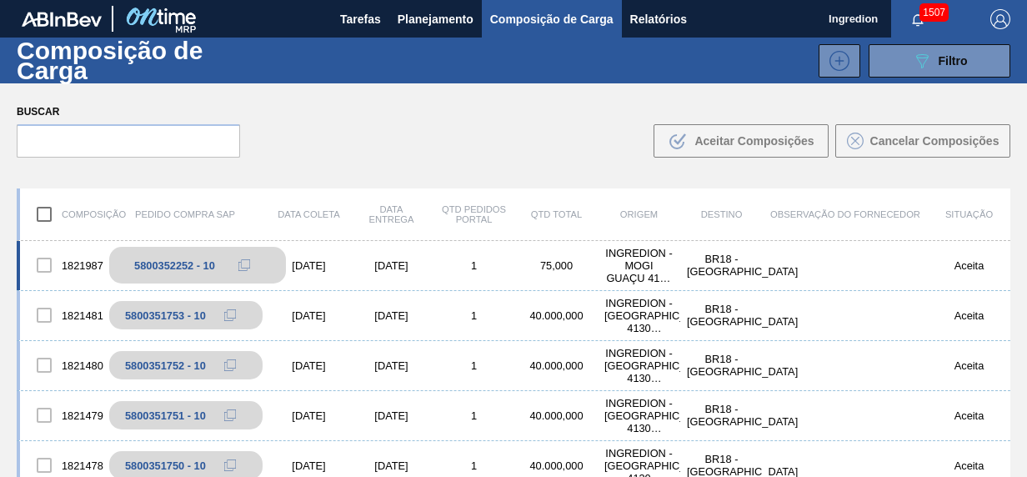
click at [228, 267] on button at bounding box center [244, 265] width 33 height 20
click at [244, 264] on icon at bounding box center [244, 265] width 12 height 12
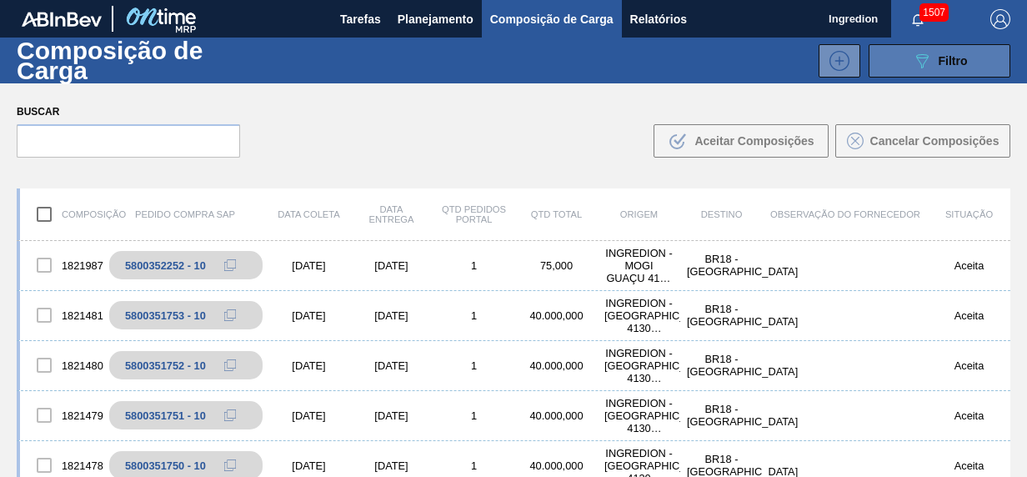
click at [891, 60] on button "089F7B8B-B2A5-4AFE-B5C0-19BA573D28AC Filtro" at bounding box center [940, 60] width 142 height 33
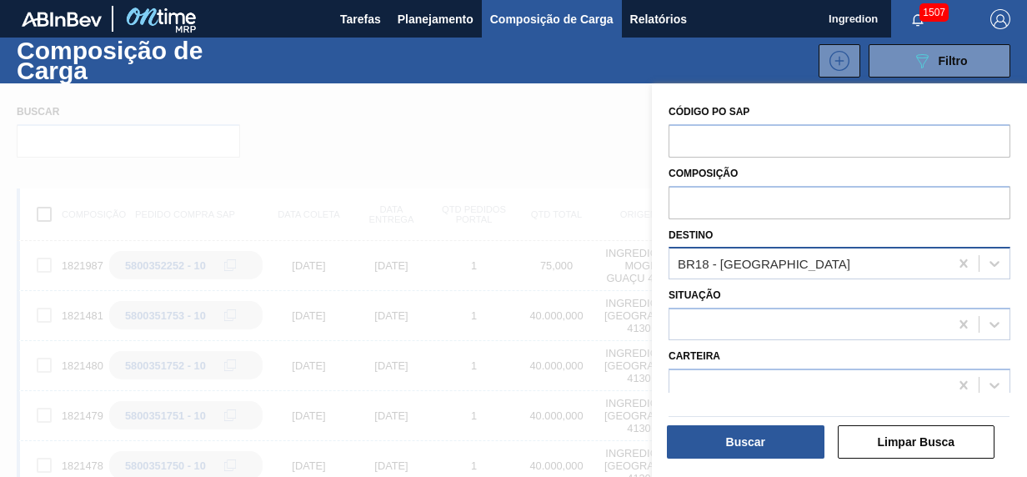
click at [723, 277] on div "BR18 - [GEOGRAPHIC_DATA]" at bounding box center [840, 263] width 342 height 33
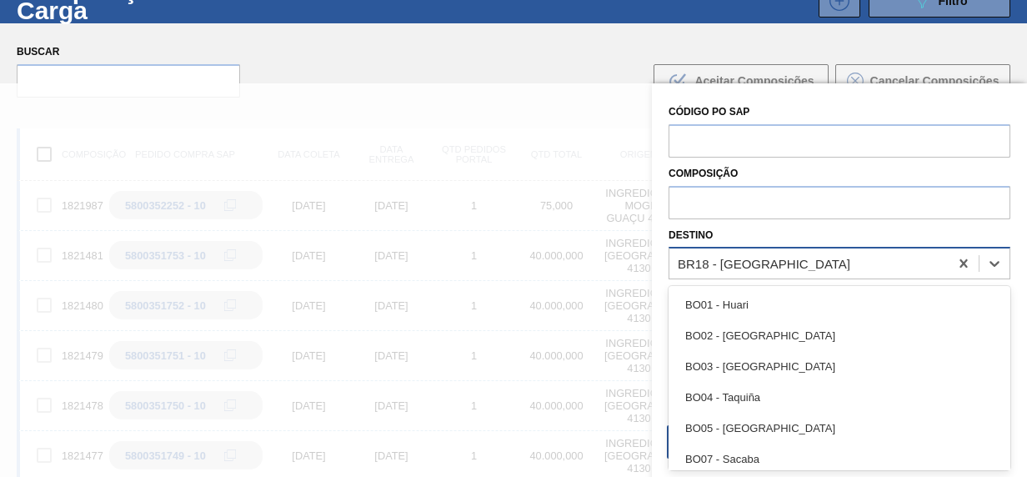
scroll to position [66, 0]
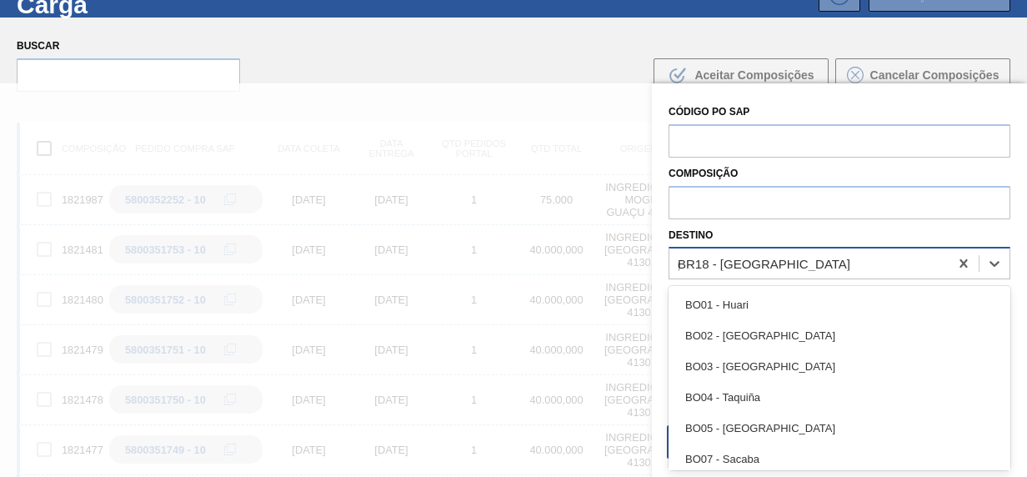
type input "gu"
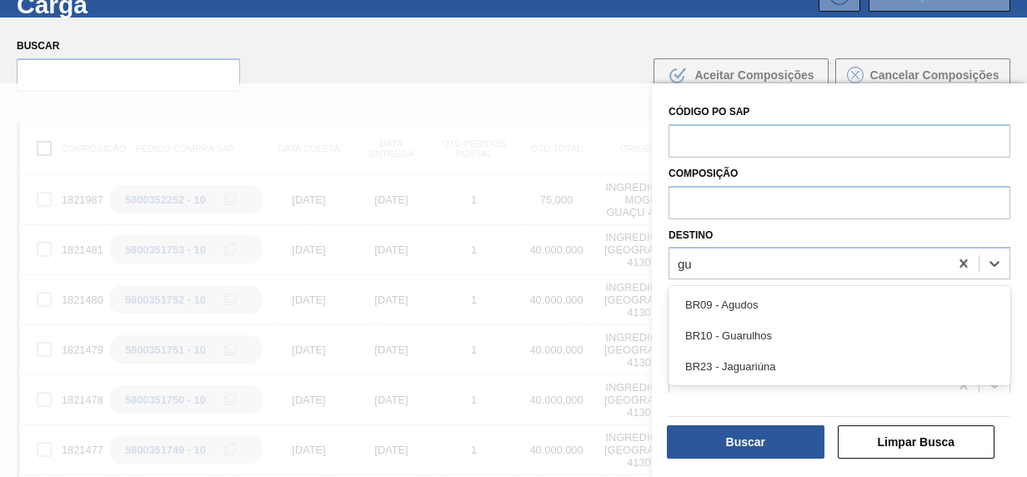
click at [725, 329] on div "BR10 - Guarulhos" at bounding box center [840, 335] width 342 height 31
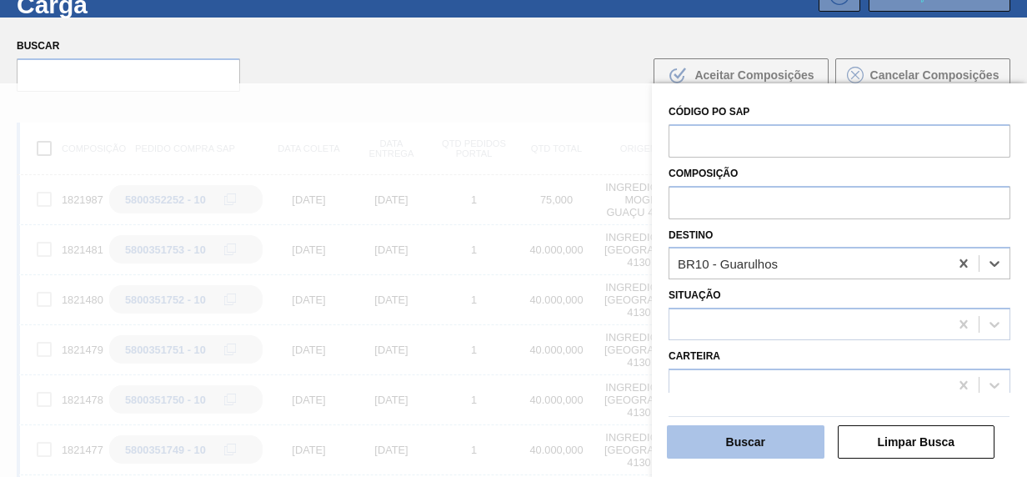
click at [791, 449] on button "Buscar" at bounding box center [746, 441] width 158 height 33
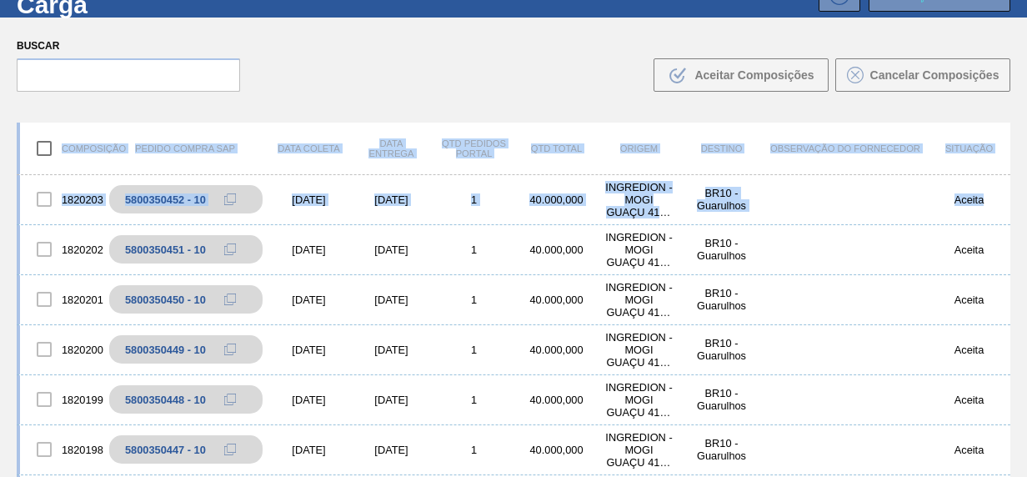
click at [1003, 88] on div "Composição de Carga 089F7B8B-B2A5-4AFE-B5C0-19BA573D28AC Filtro 089F7B8B-B2A5-4…" at bounding box center [513, 191] width 1027 height 439
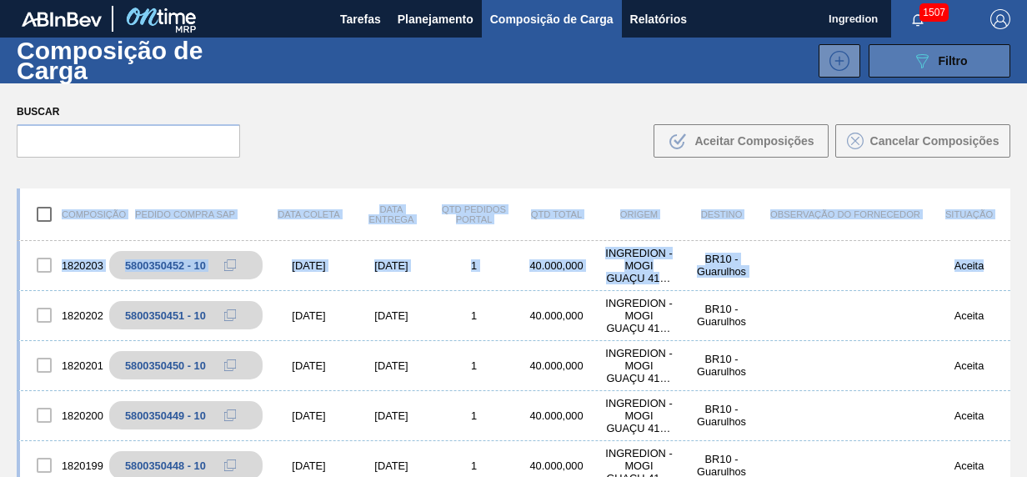
click at [940, 66] on span "Filtro" at bounding box center [953, 60] width 29 height 13
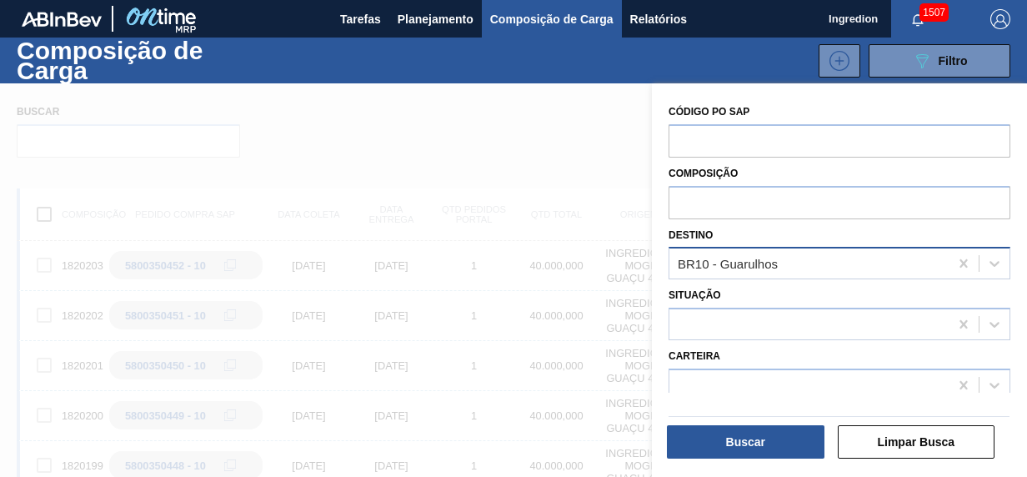
click at [846, 257] on div "BR10 - Guarulhos" at bounding box center [809, 264] width 279 height 24
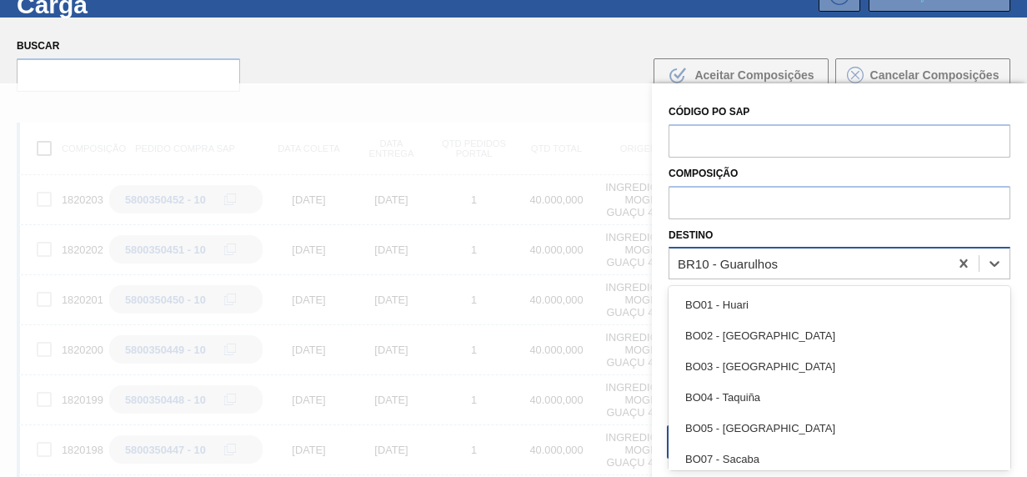
click at [766, 268] on div "BR10 - Guarulhos" at bounding box center [728, 264] width 100 height 14
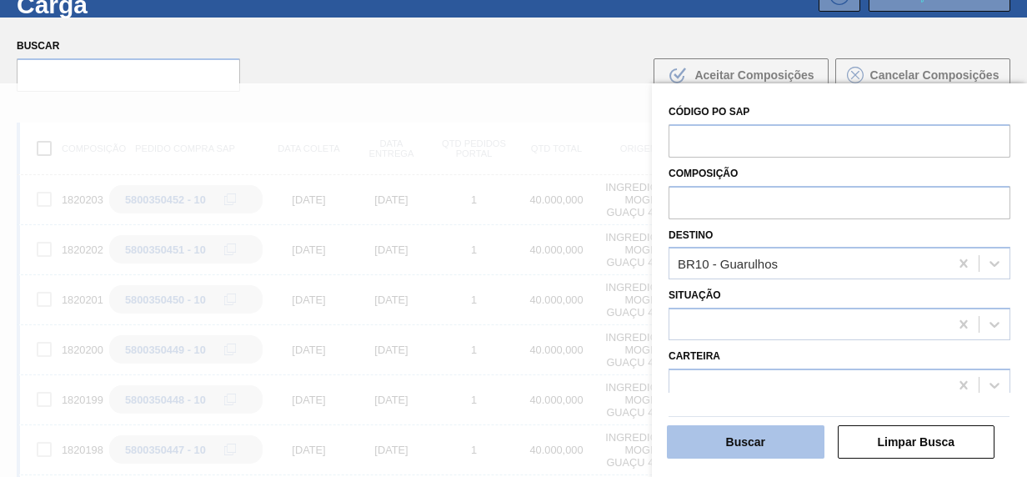
click at [772, 434] on button "Buscar" at bounding box center [746, 441] width 158 height 33
